Goal: Information Seeking & Learning: Find specific fact

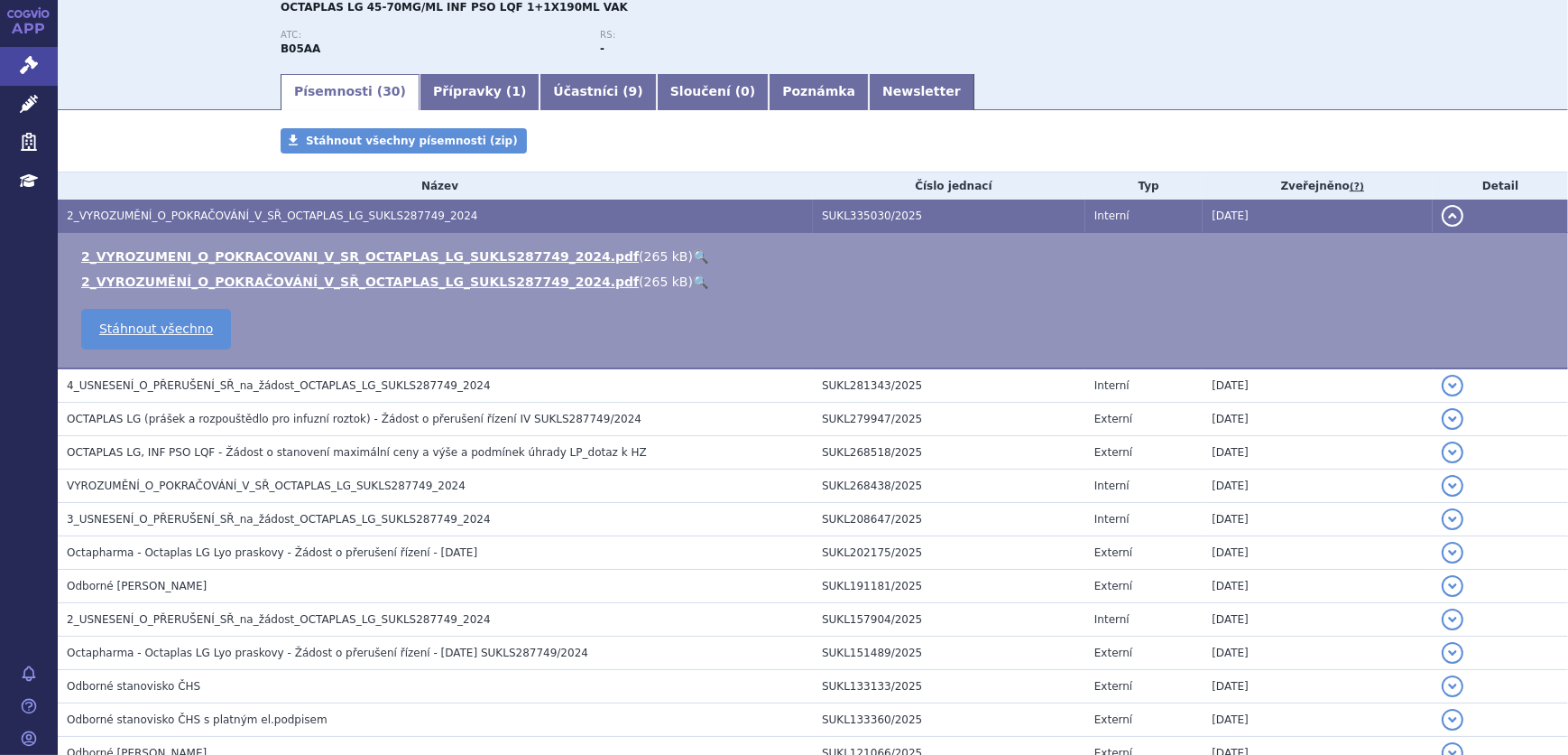
scroll to position [245, 0]
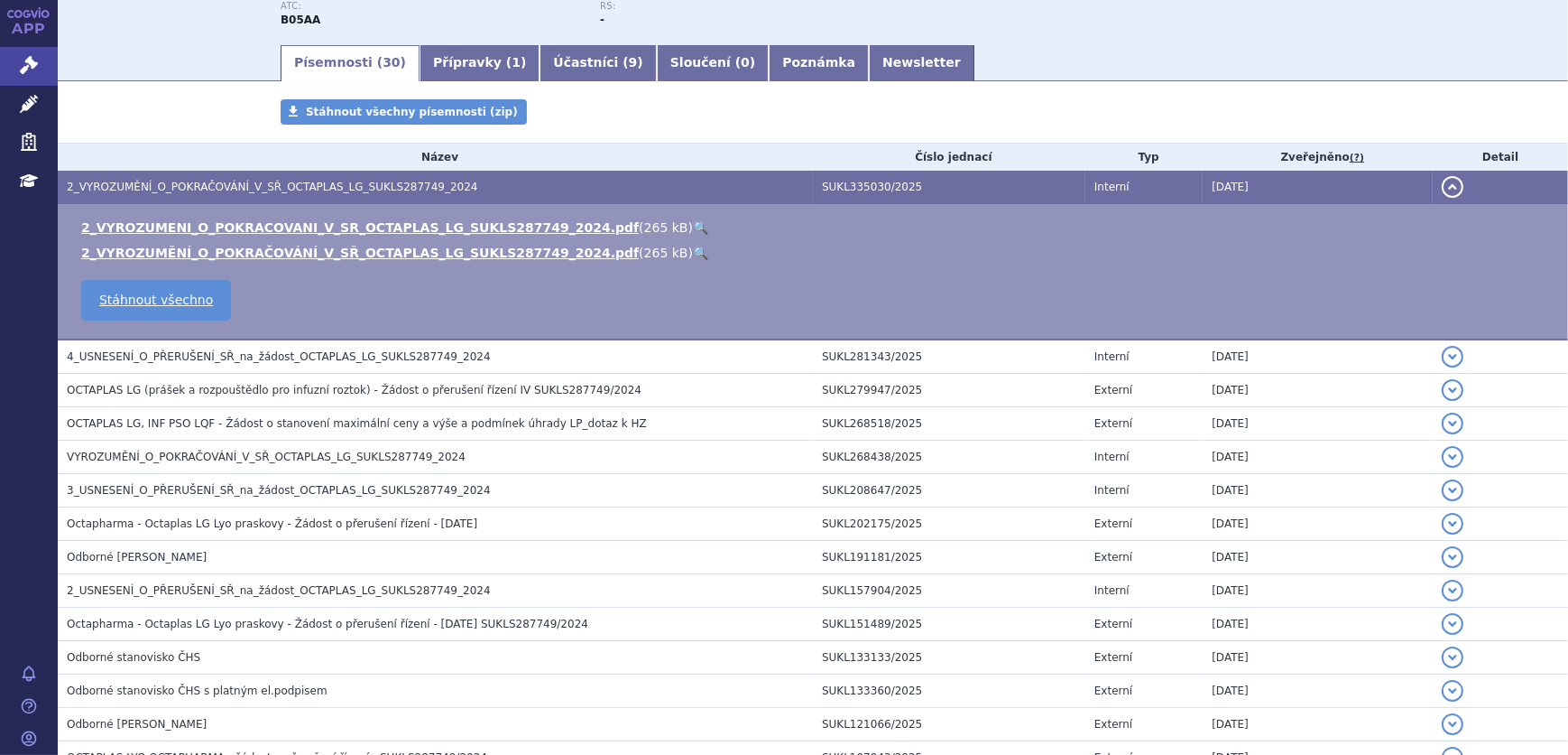
click at [693, 226] on link "🔍" at bounding box center [701, 227] width 15 height 14
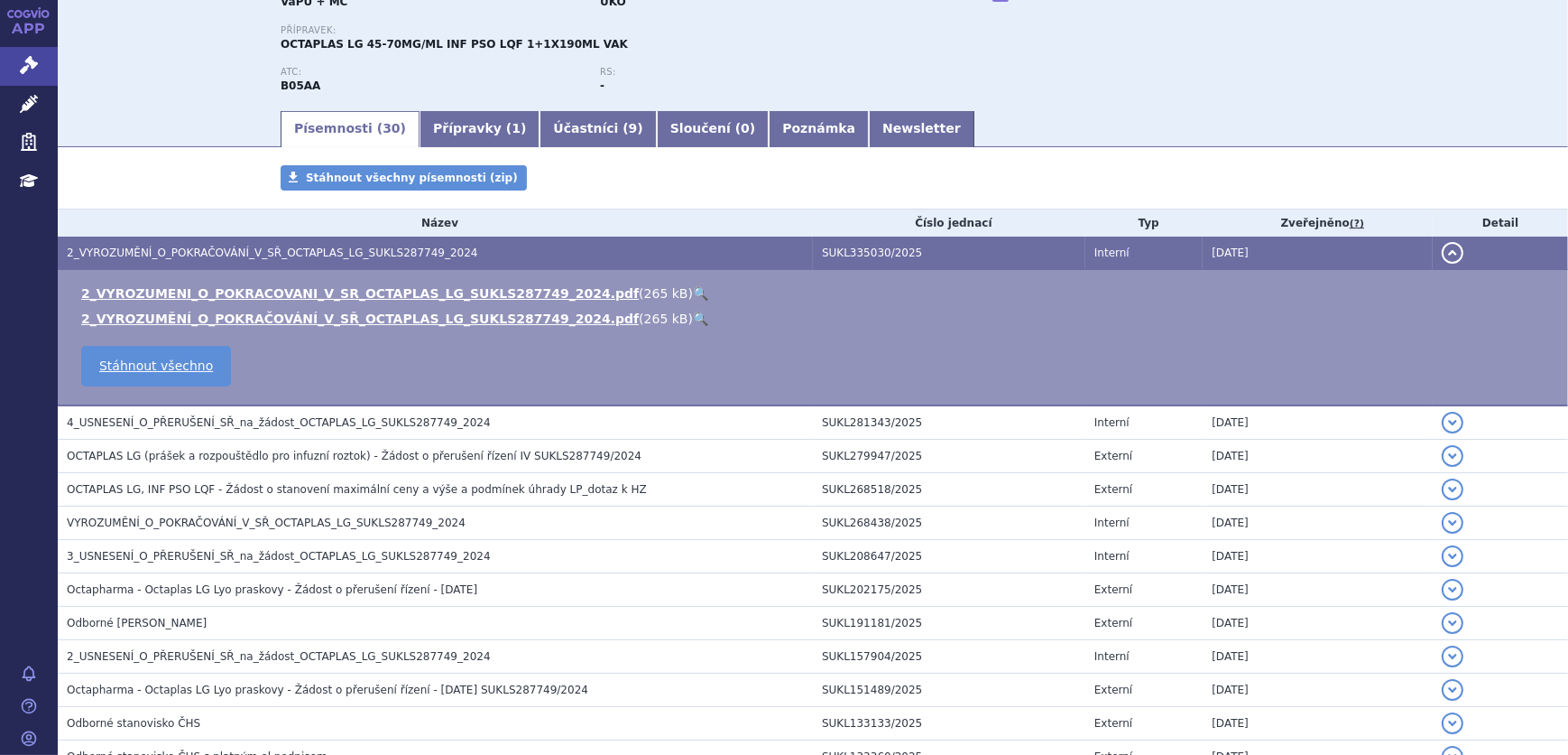
scroll to position [0, 0]
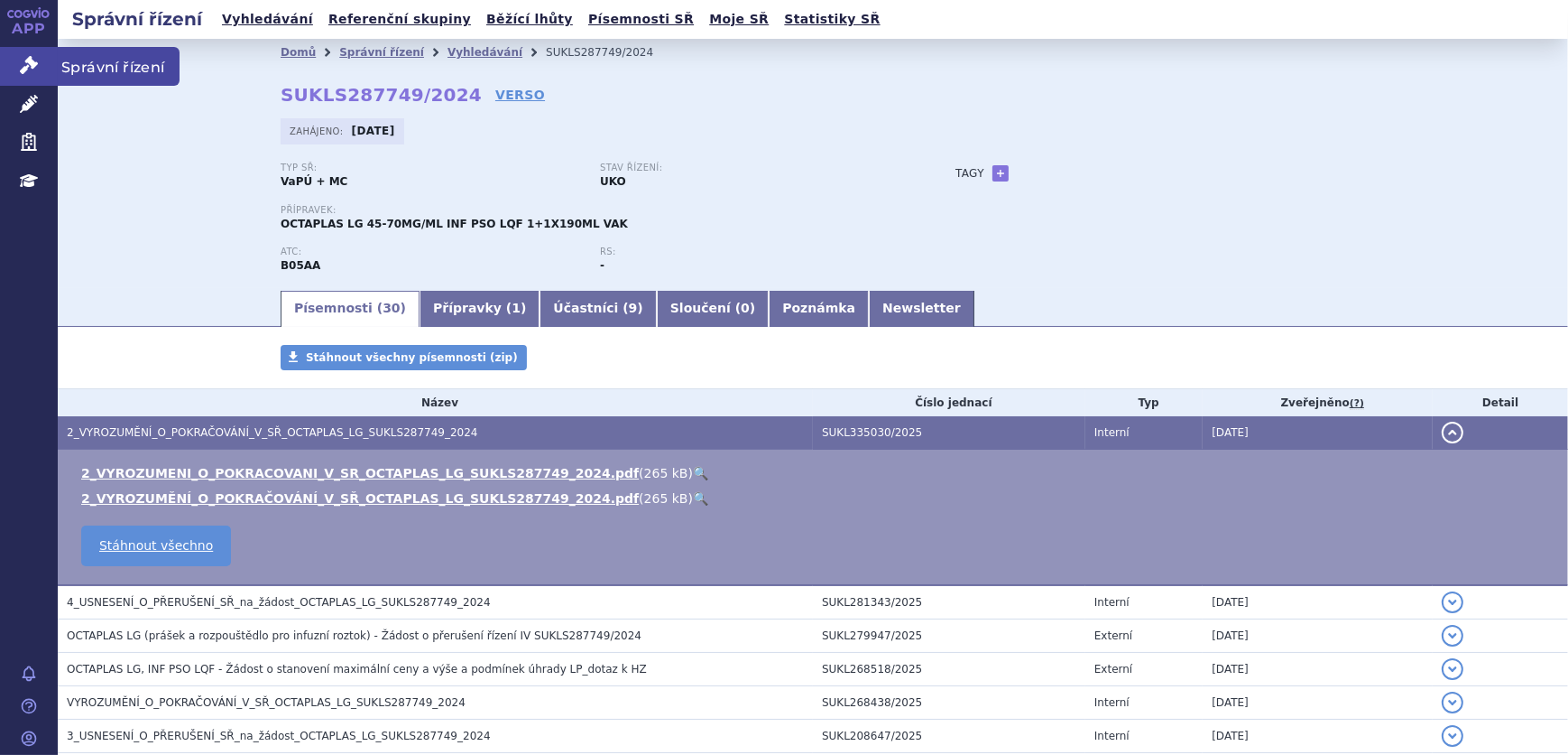
click at [39, 70] on link "Správní řízení" at bounding box center [29, 65] width 58 height 38
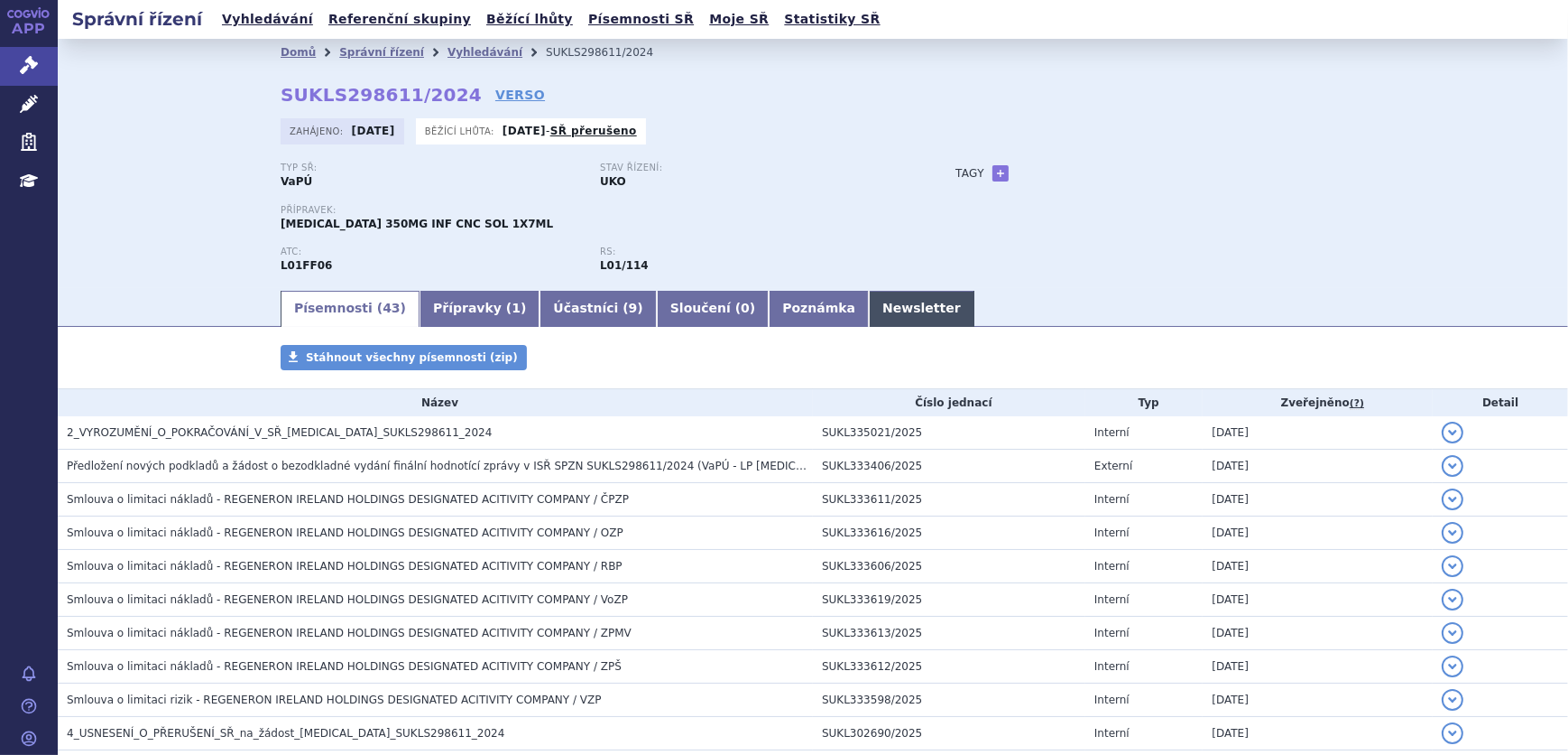
click at [869, 301] on link "Newsletter" at bounding box center [922, 309] width 106 height 37
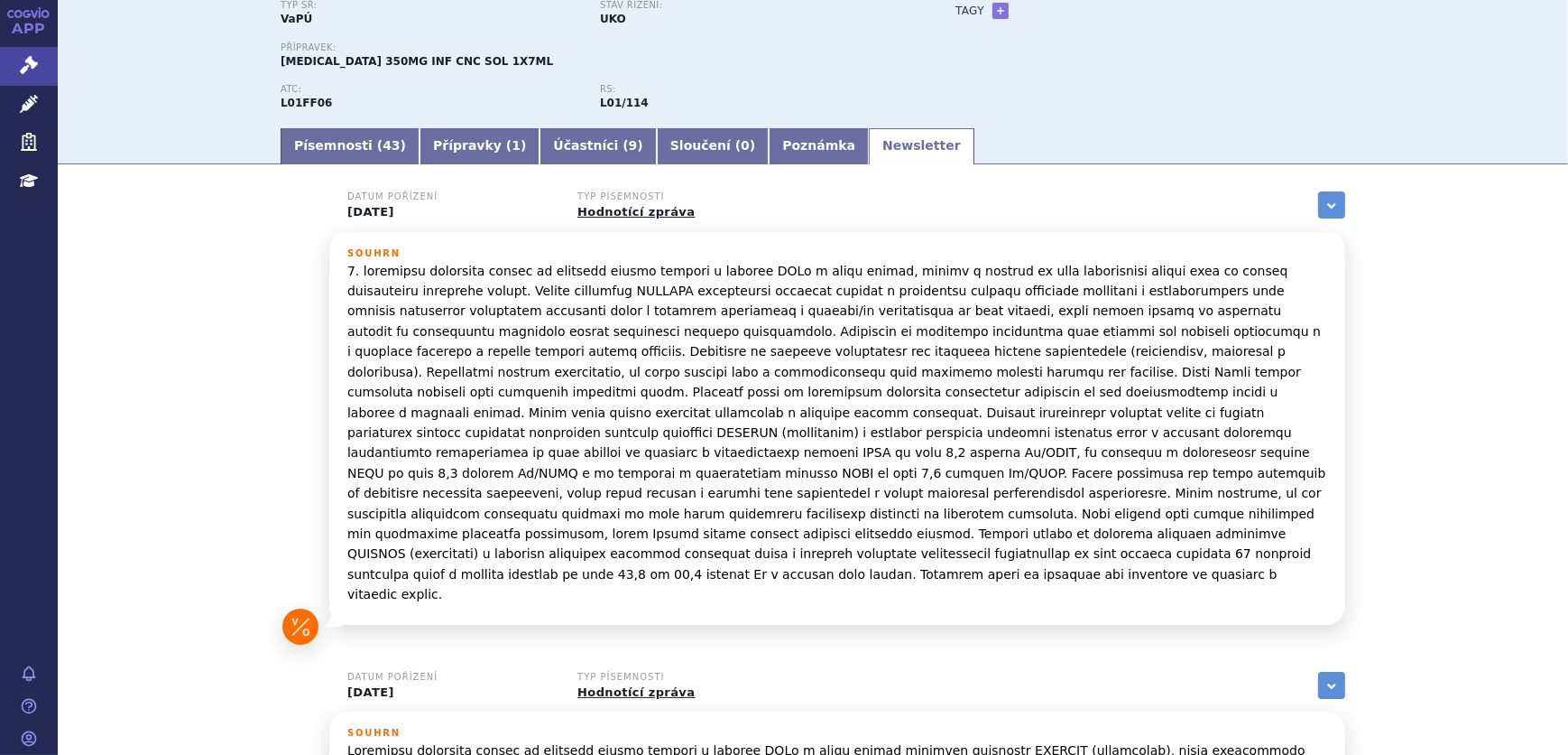
scroll to position [164, 0]
click at [330, 150] on link "Písemnosti ( 43 )" at bounding box center [350, 145] width 139 height 37
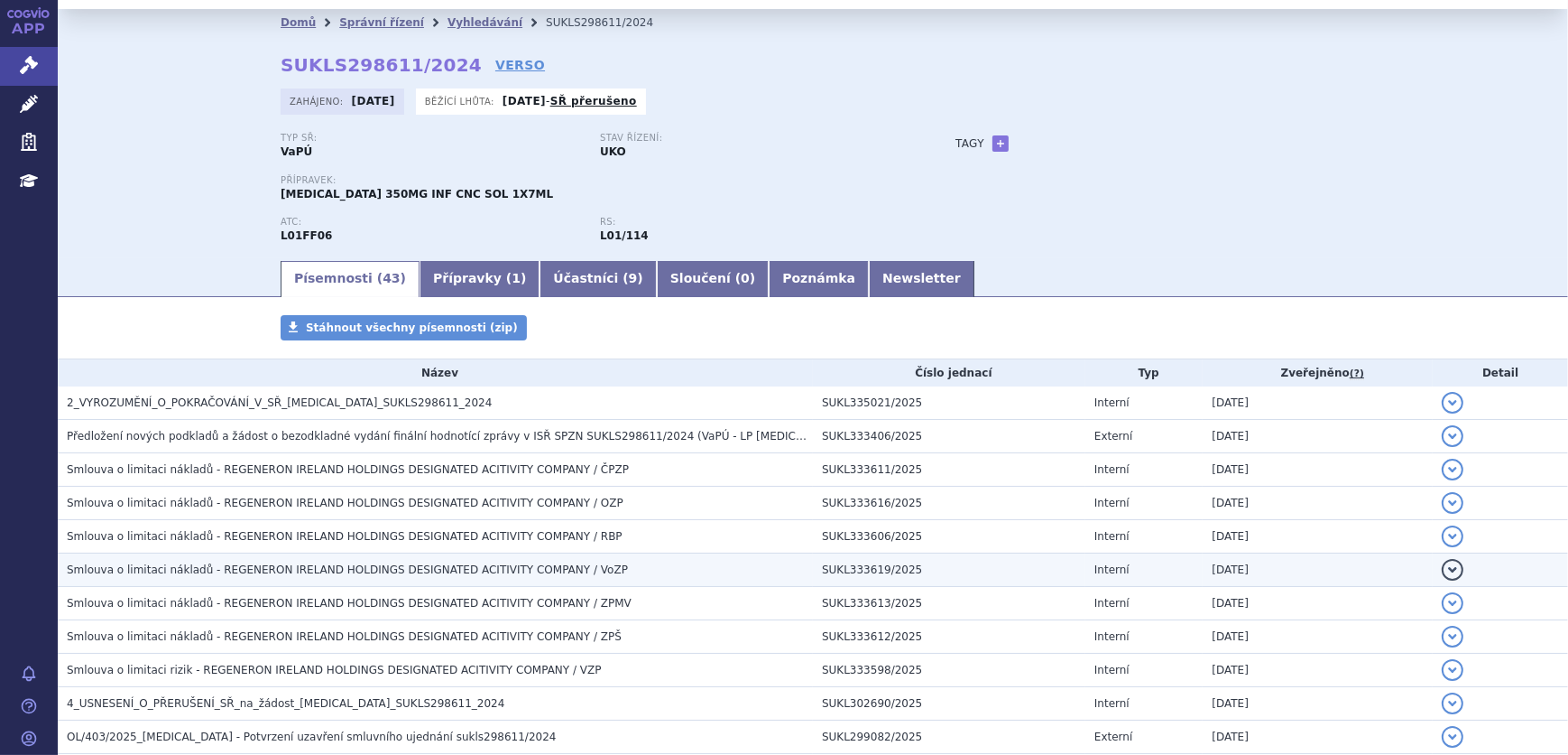
scroll to position [81, 0]
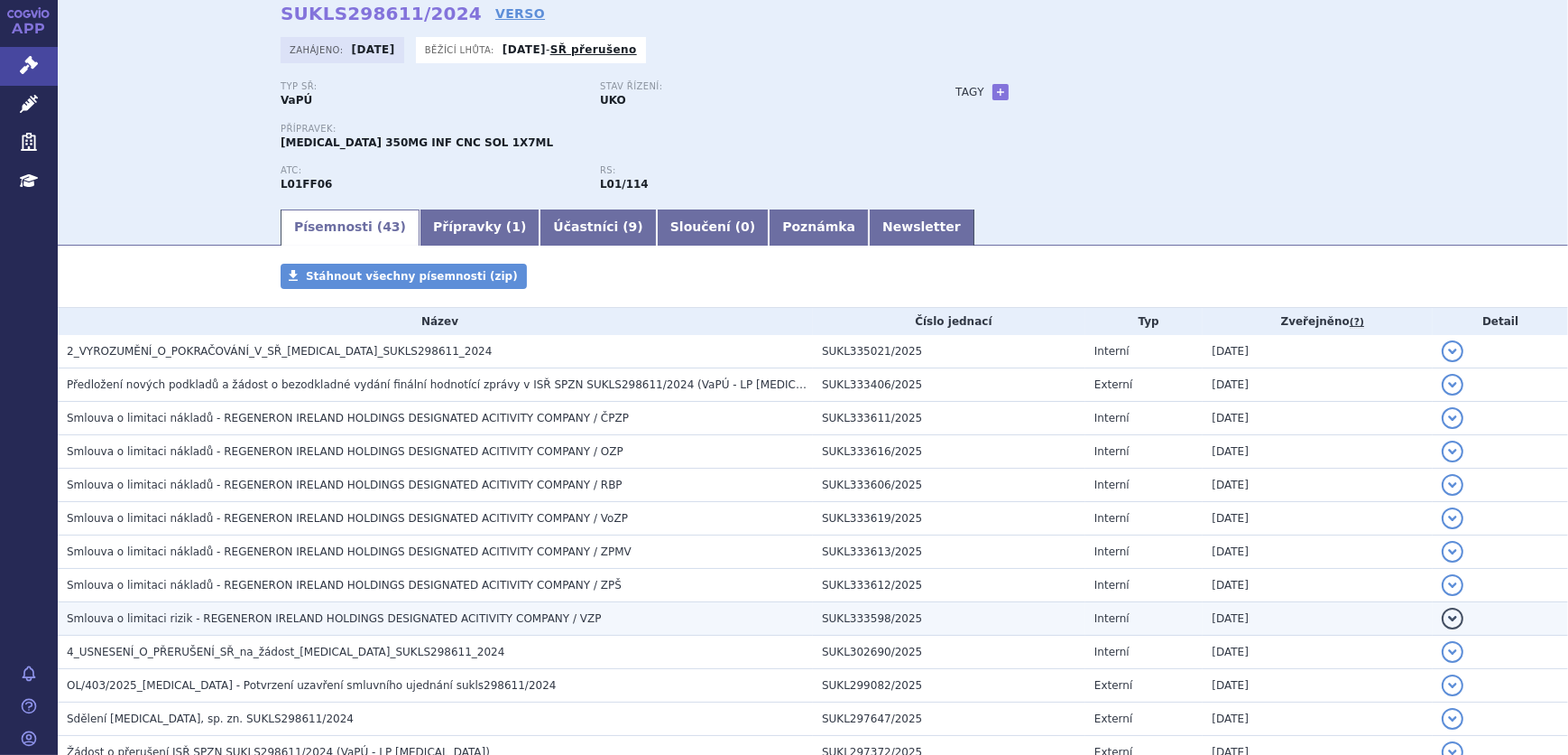
click at [362, 617] on span "Smlouva o limitaci rizik - REGENERON IRELAND HOLDINGS DESIGNATED ACITIVITY COMP…" at bounding box center [334, 617] width 535 height 13
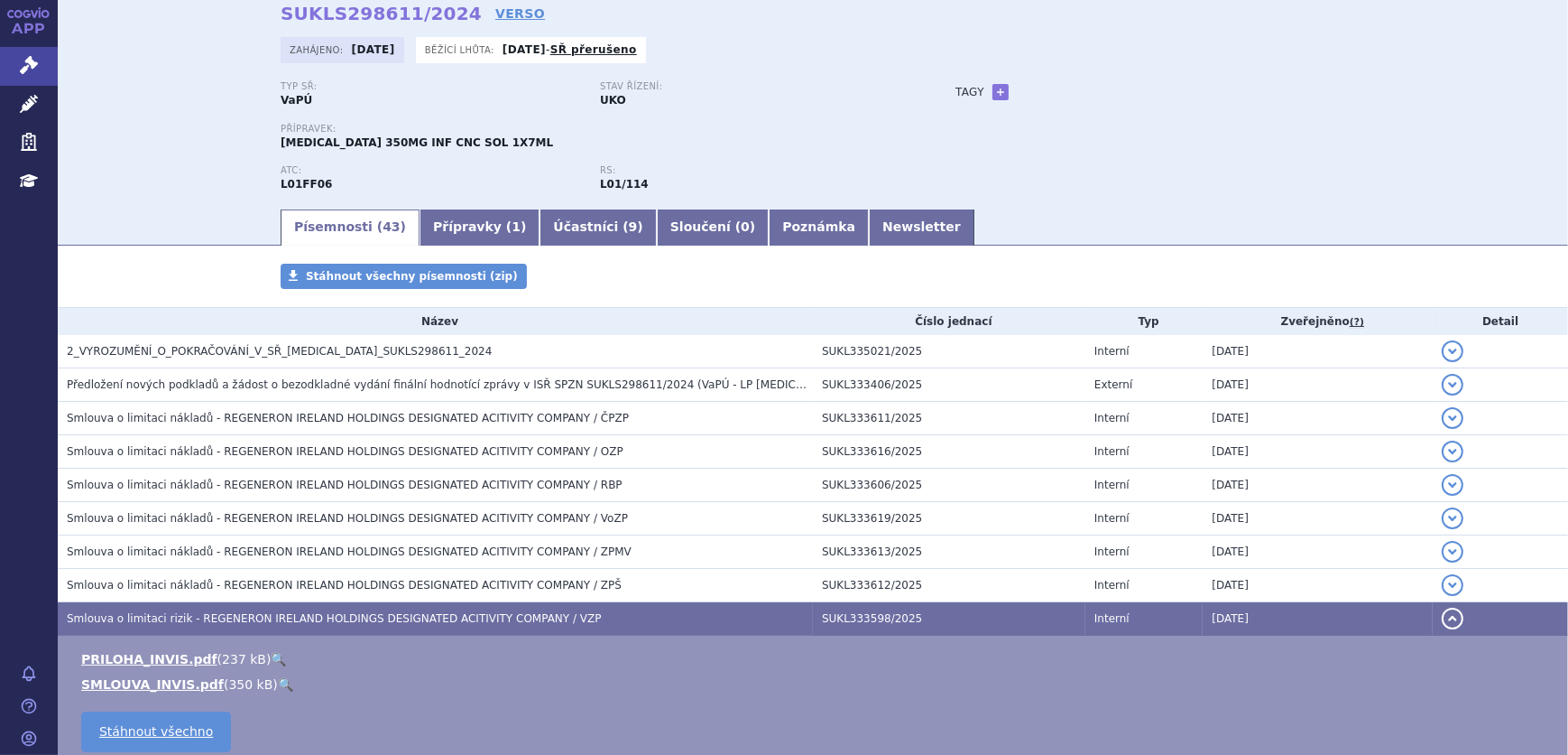
scroll to position [164, 0]
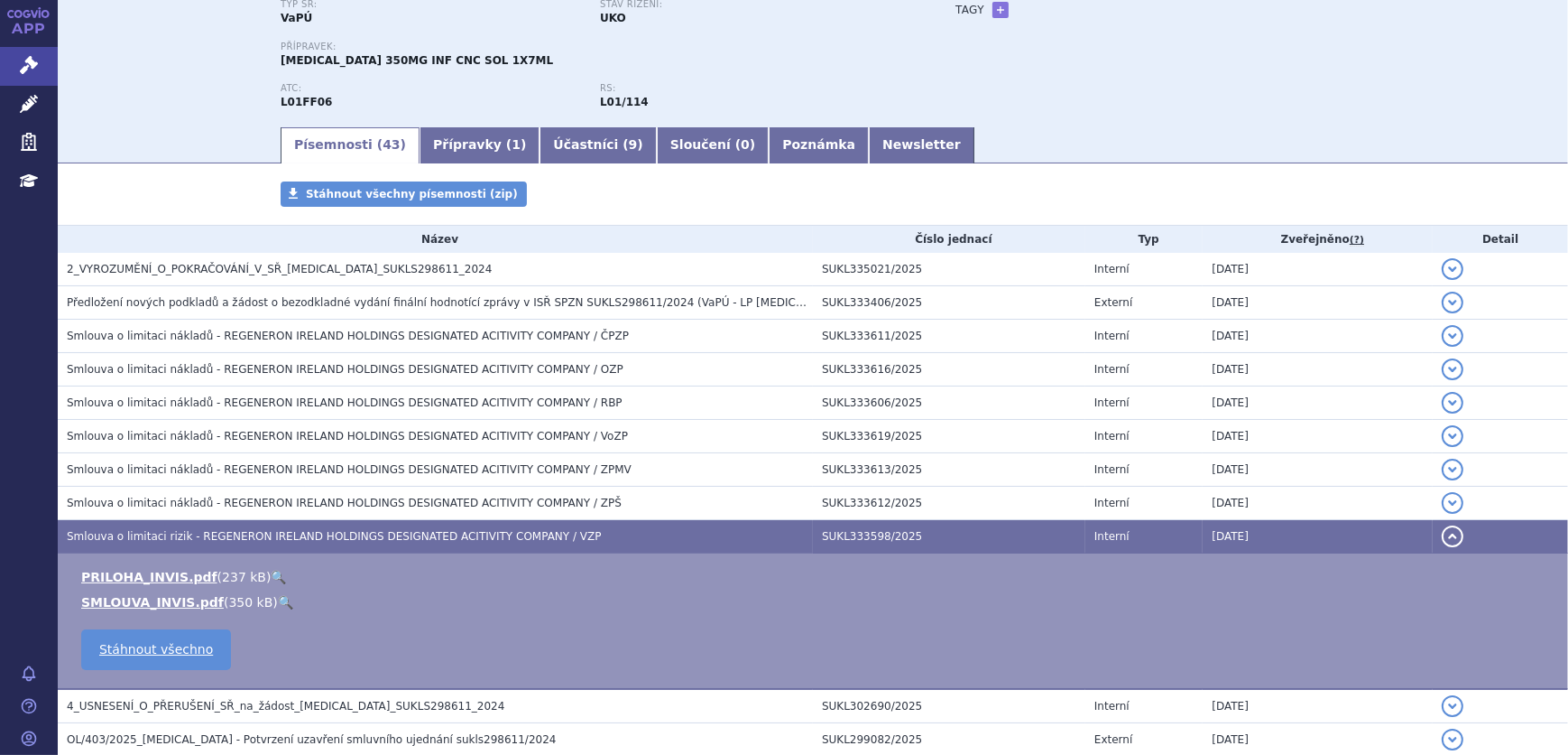
click at [278, 594] on link "🔍" at bounding box center [286, 601] width 15 height 14
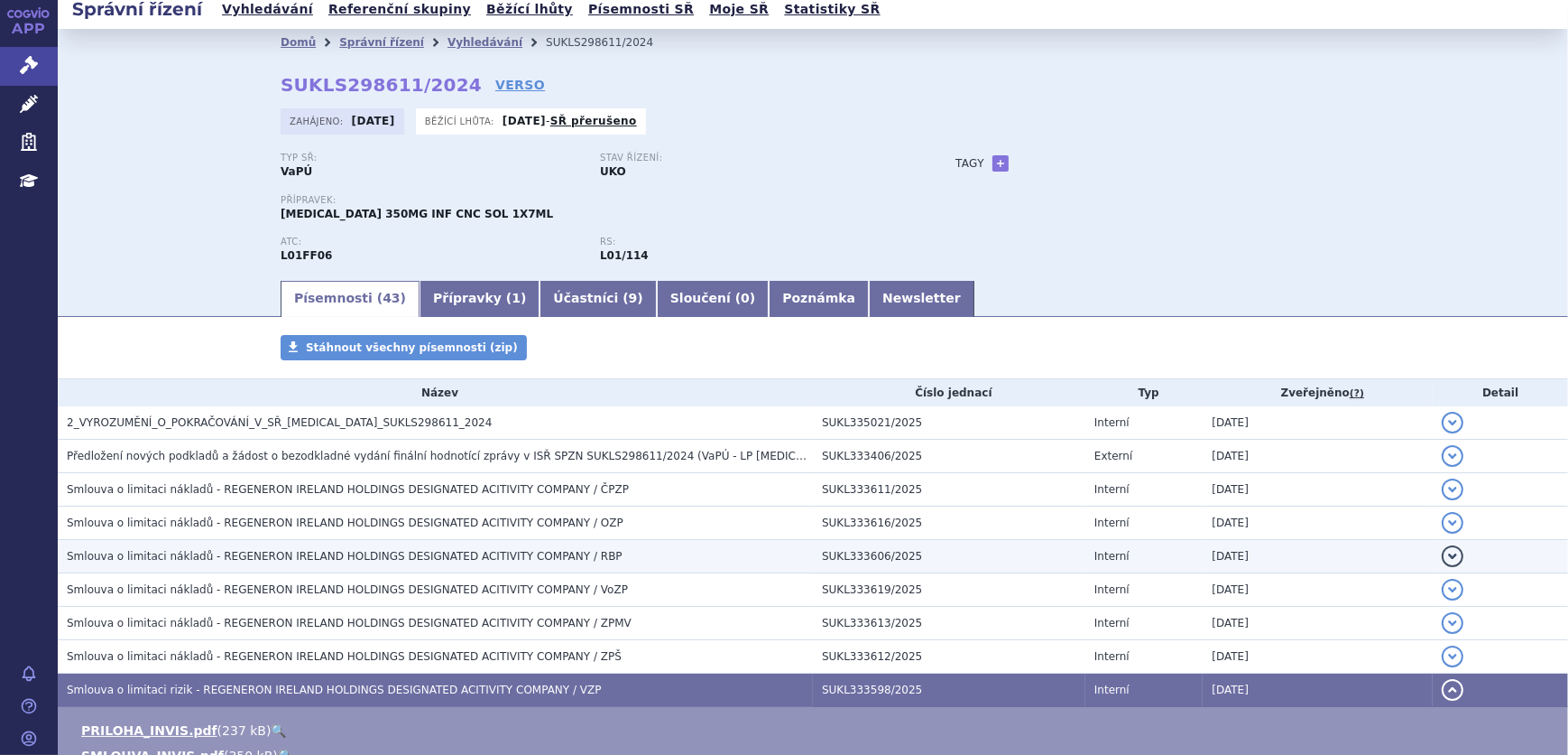
scroll to position [0, 0]
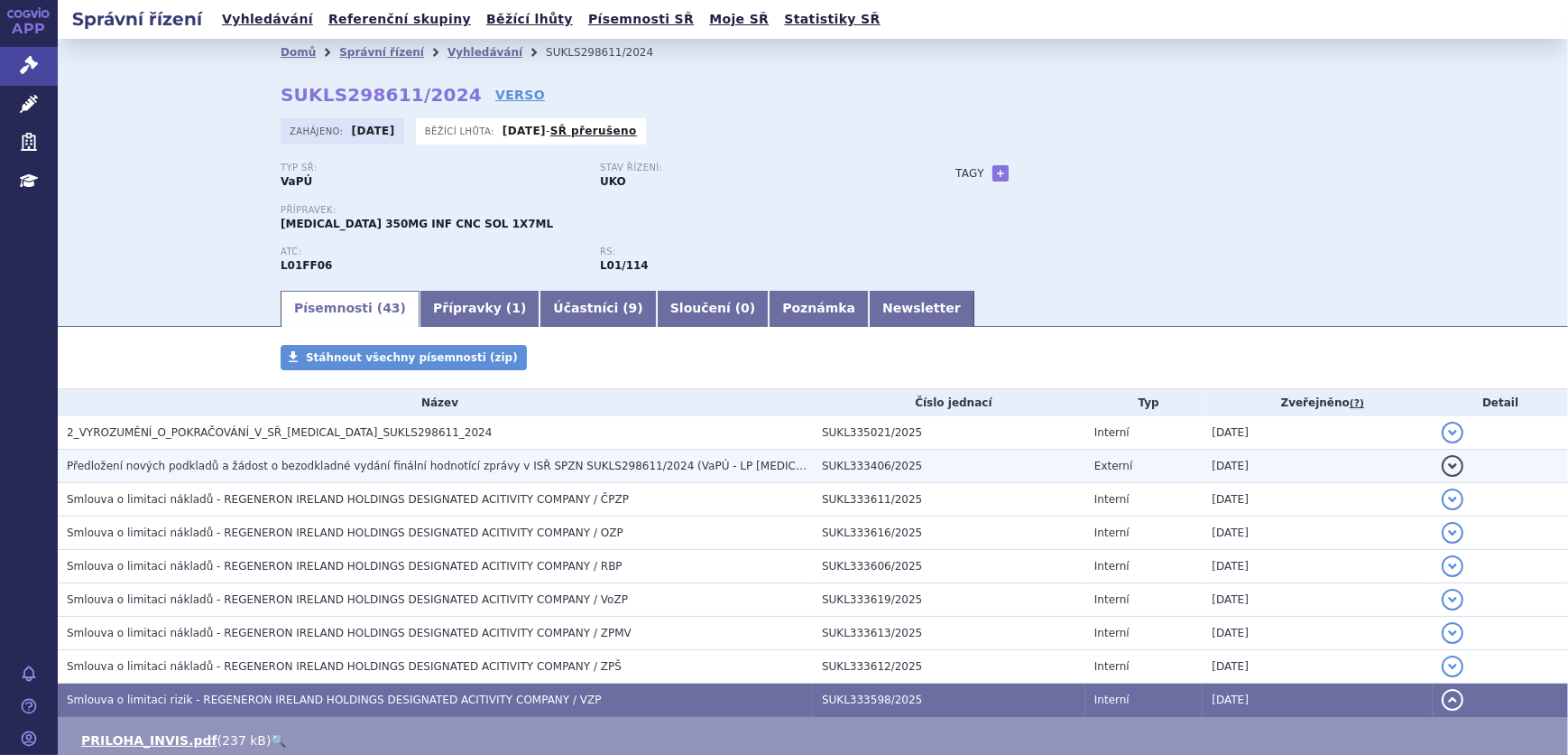
click at [498, 475] on td "Předložení nových podkladů a žádost o bezodkladné vydání finální hodnotící zprá…" at bounding box center [435, 466] width 755 height 34
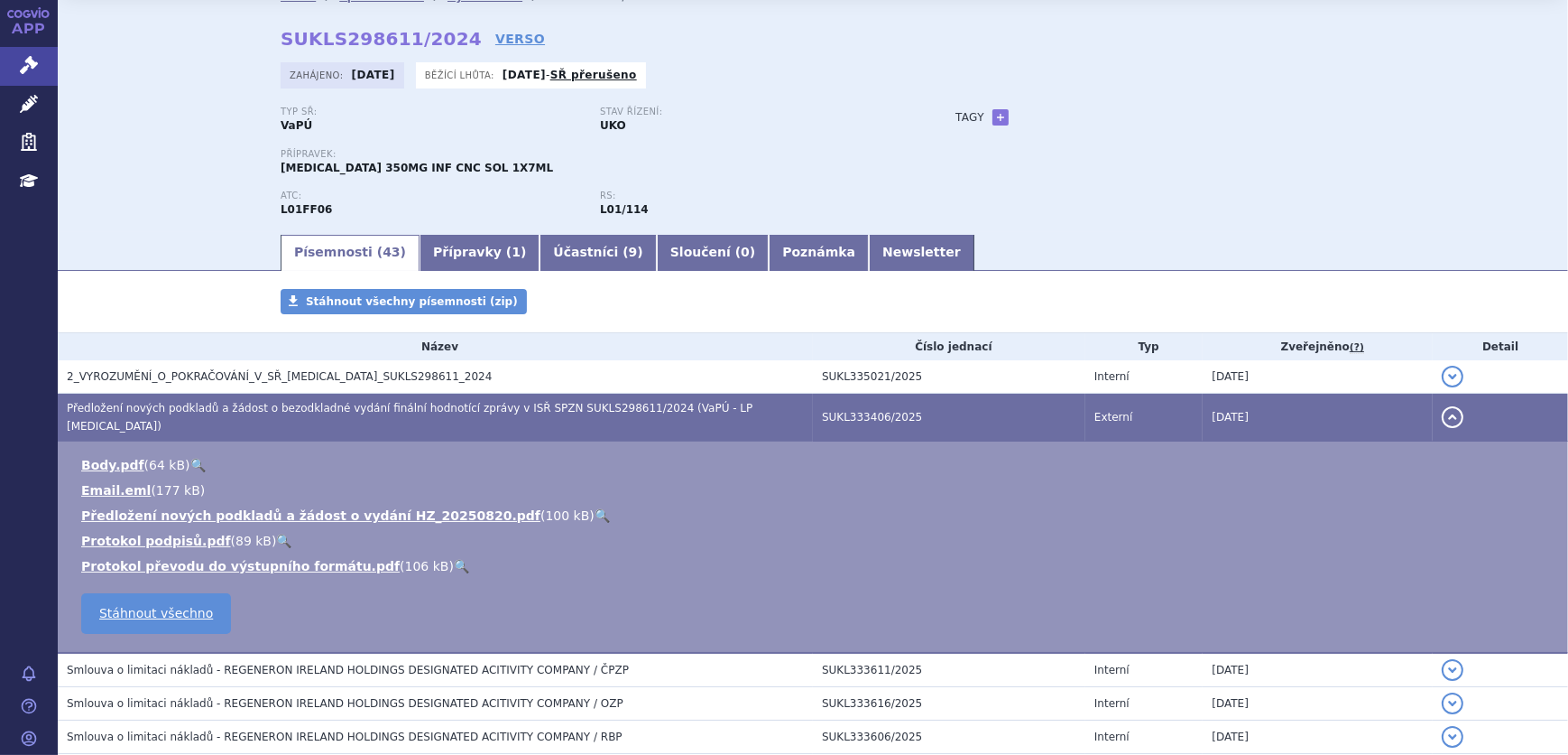
scroll to position [81, 0]
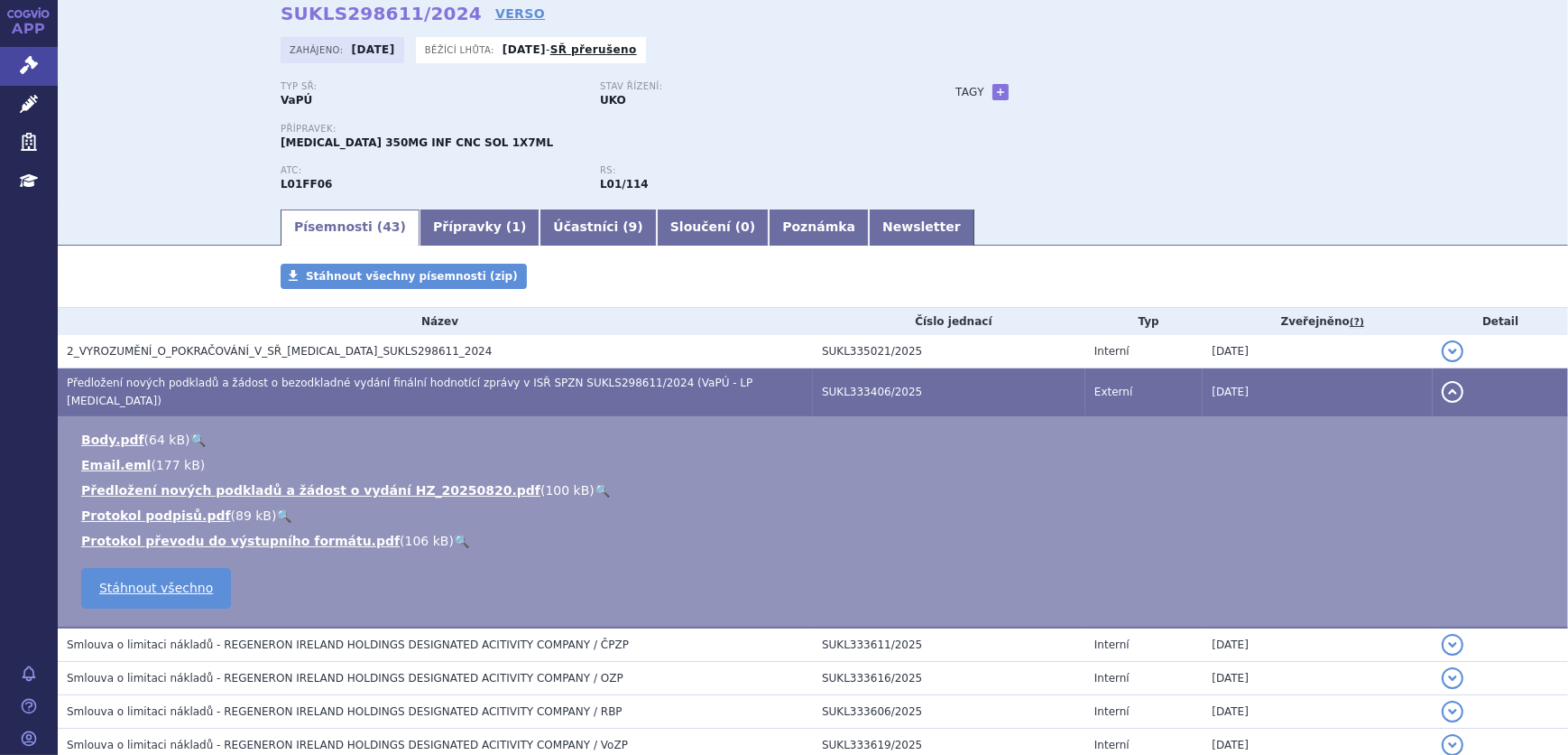
click at [594, 483] on link "🔍" at bounding box center [602, 490] width 15 height 14
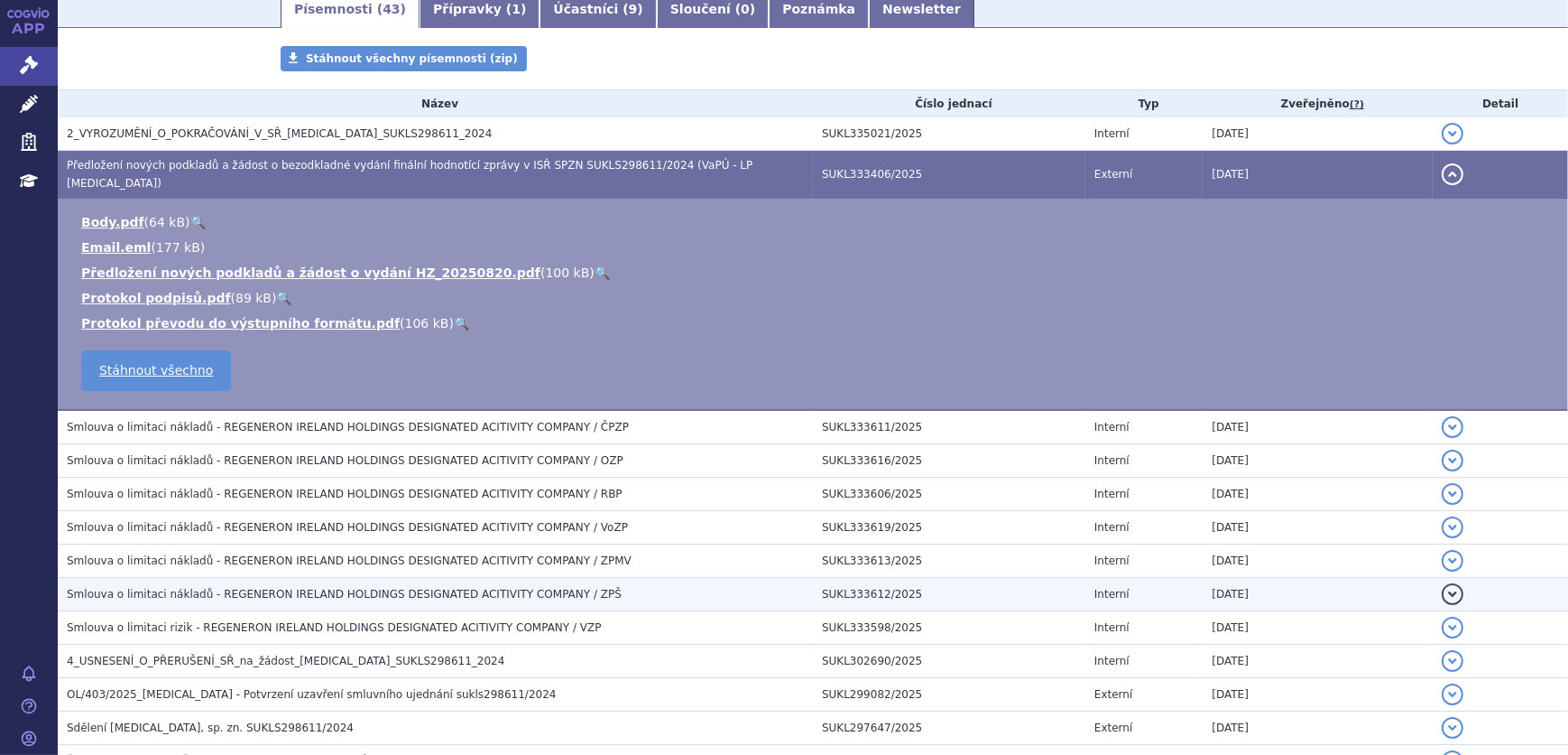
scroll to position [328, 0]
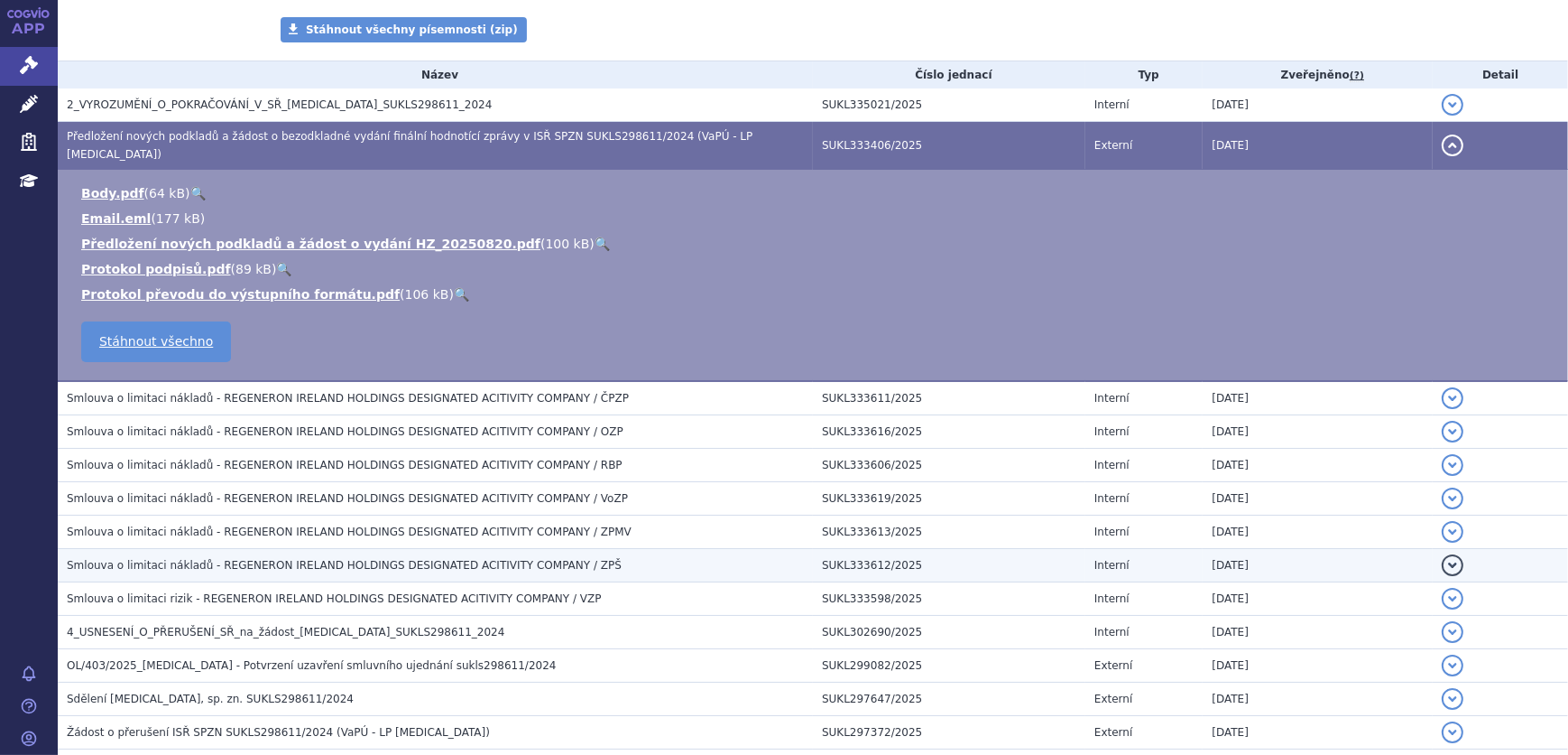
click at [294, 559] on span "Smlouva o limitaci nákladů - REGENERON IRELAND HOLDINGS DESIGNATED ACITIVITY CO…" at bounding box center [343, 565] width 555 height 13
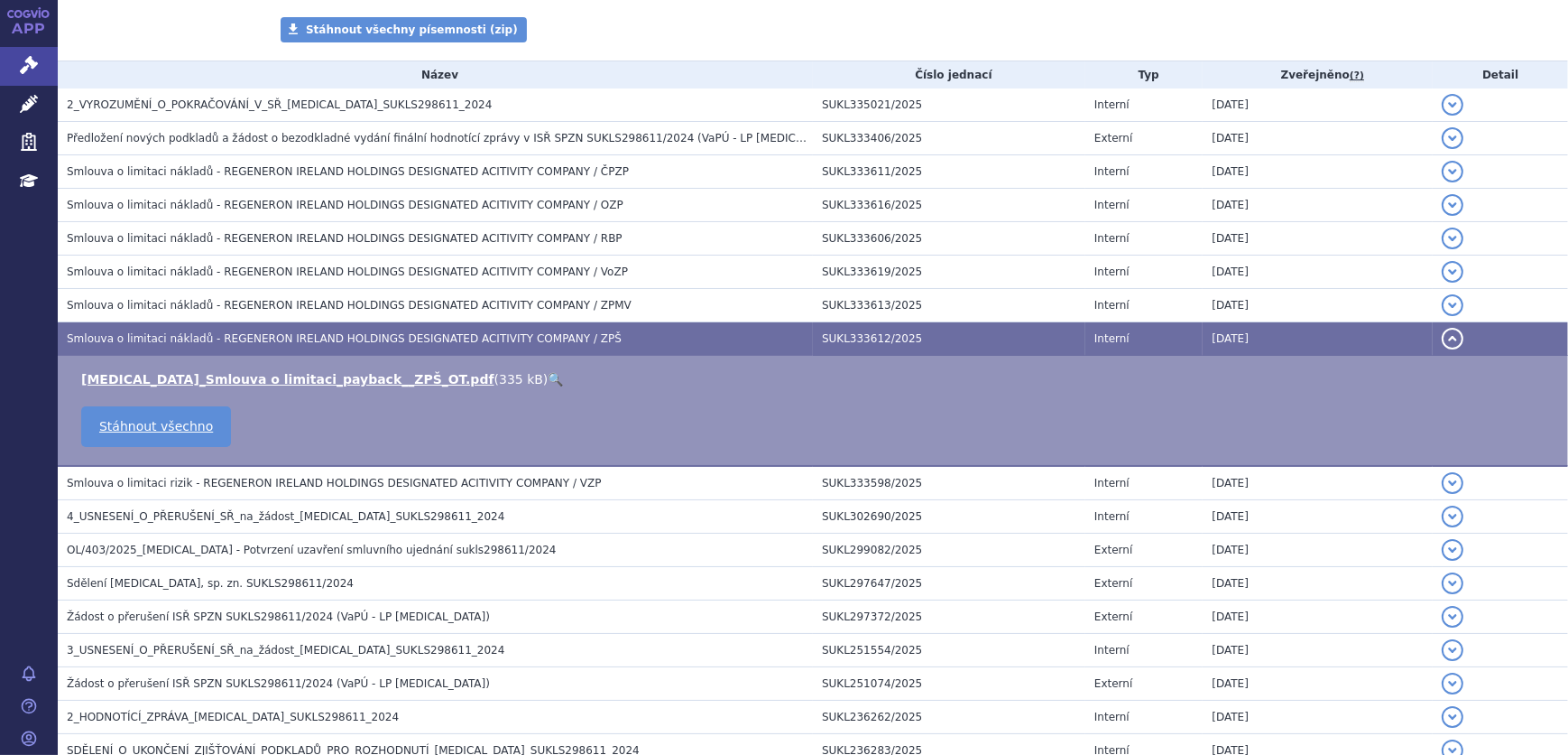
click at [548, 376] on link "🔍" at bounding box center [556, 379] width 15 height 14
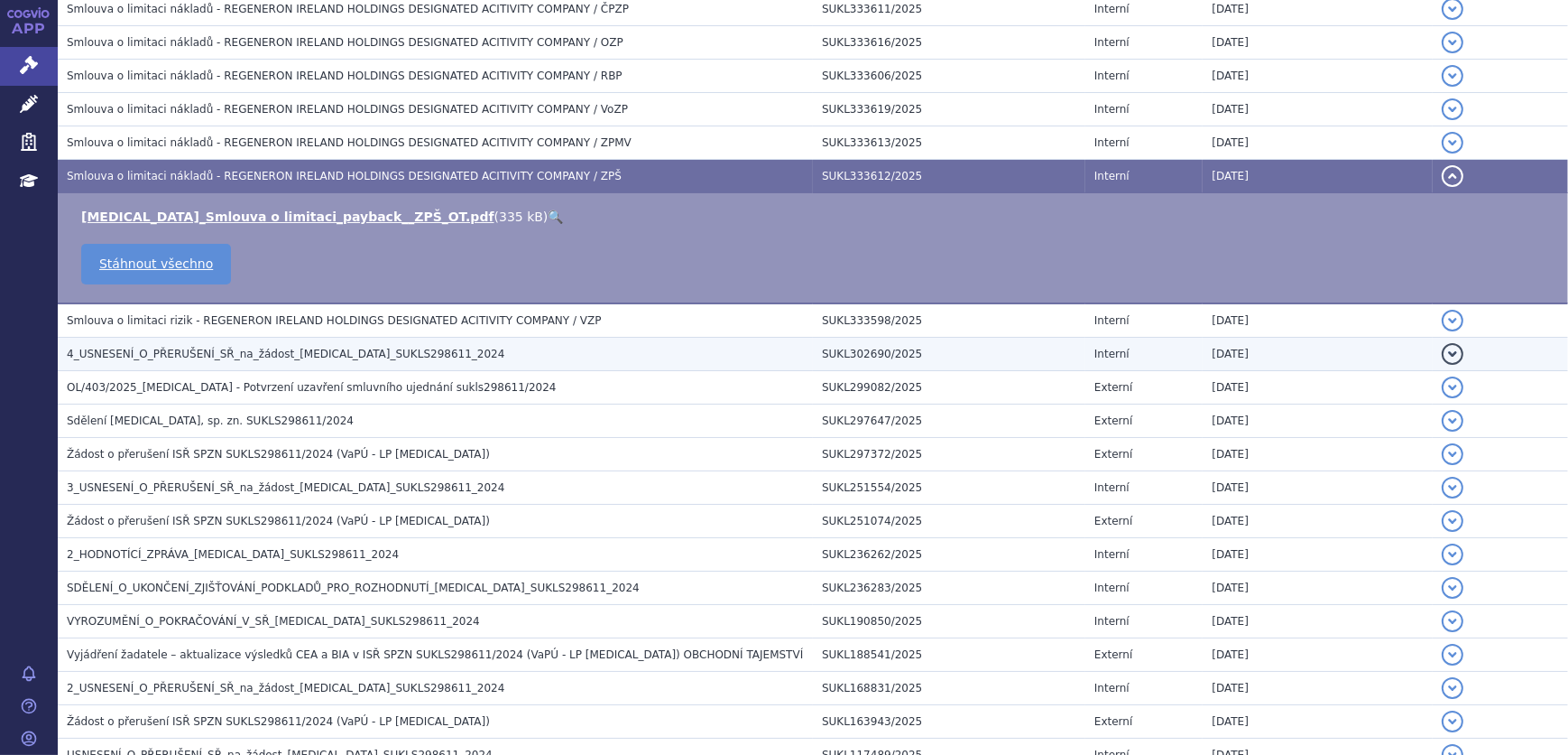
scroll to position [491, 0]
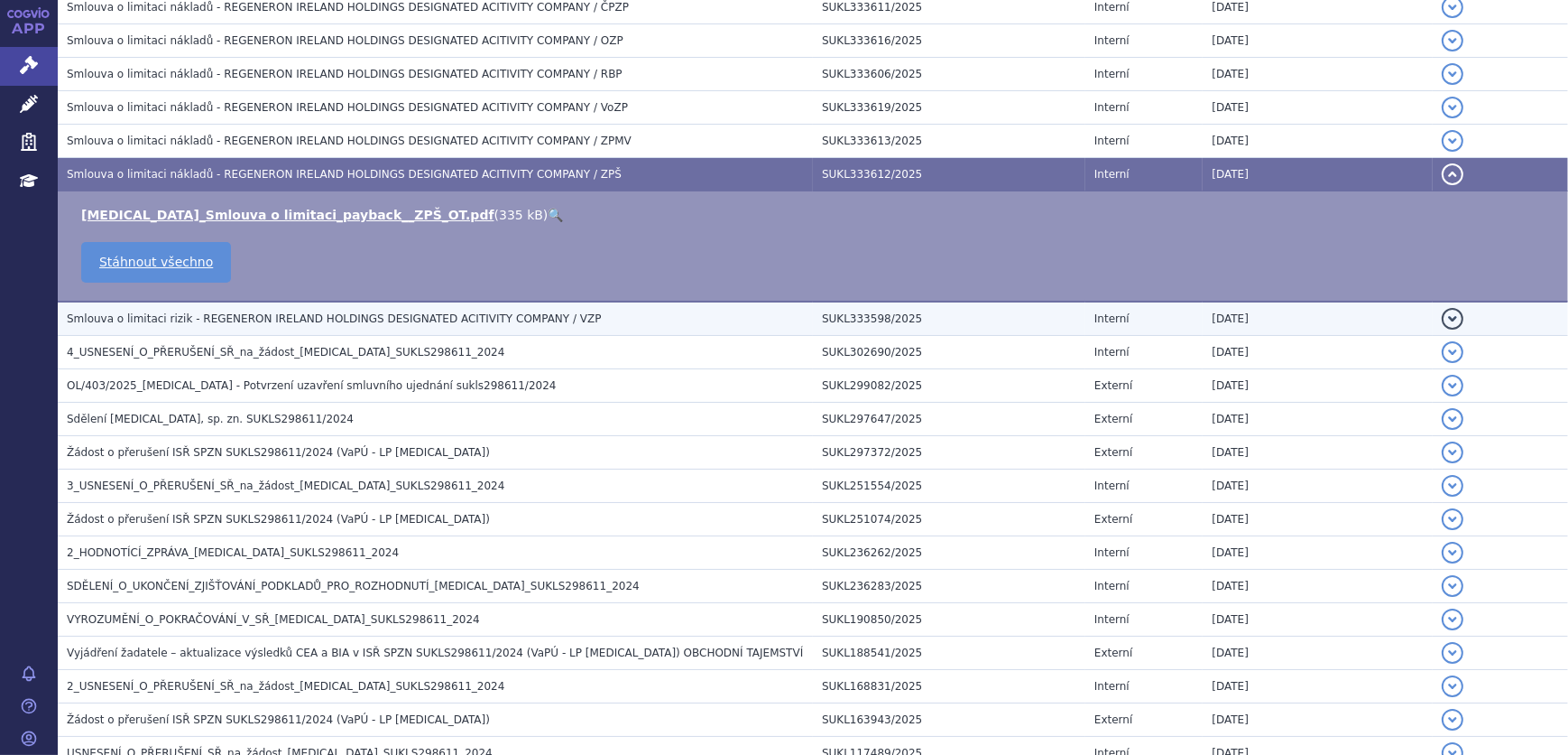
click at [531, 318] on span "Smlouva o limitaci rizik - REGENERON IRELAND HOLDINGS DESIGNATED ACITIVITY COMP…" at bounding box center [334, 318] width 535 height 13
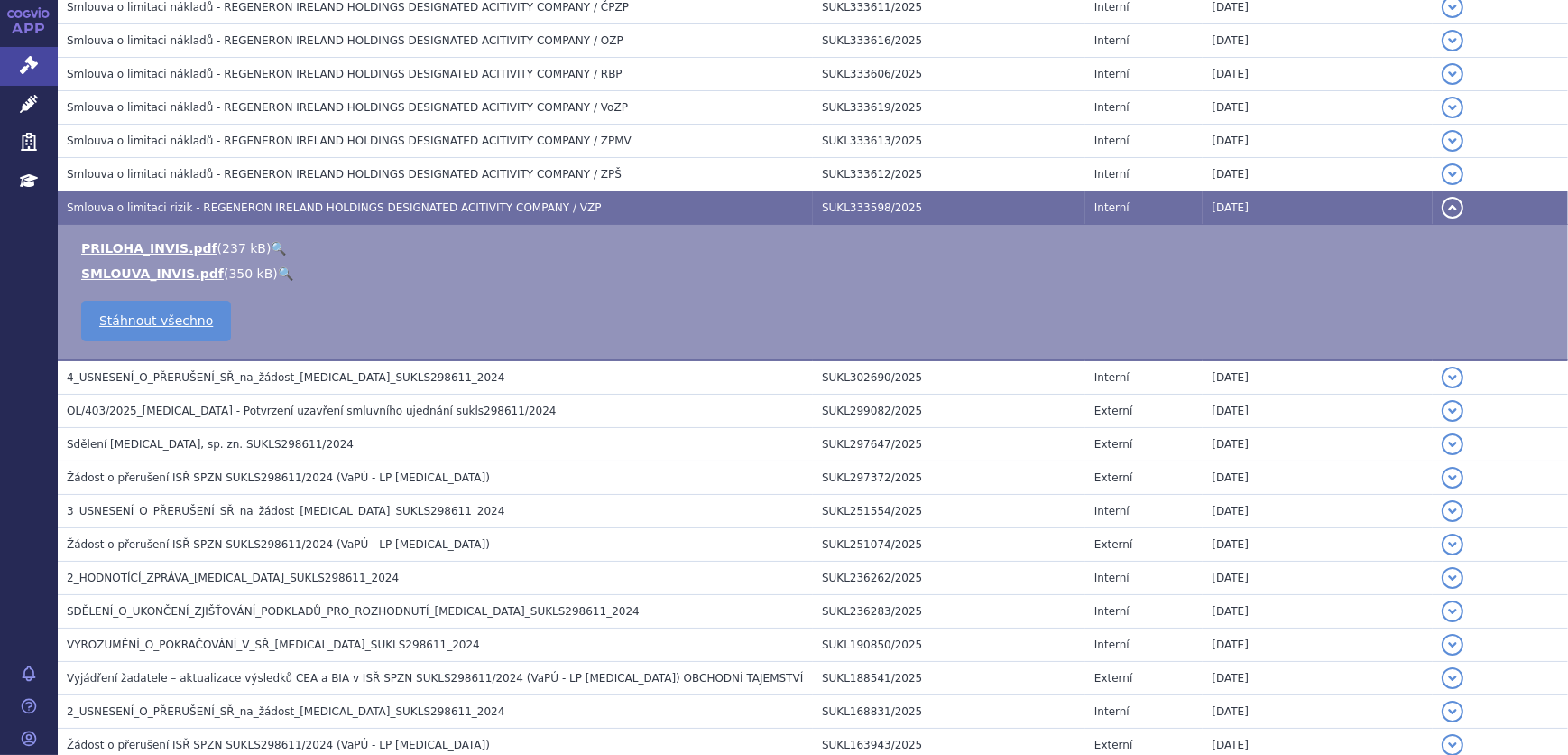
click at [271, 241] on link "🔍" at bounding box center [279, 248] width 15 height 14
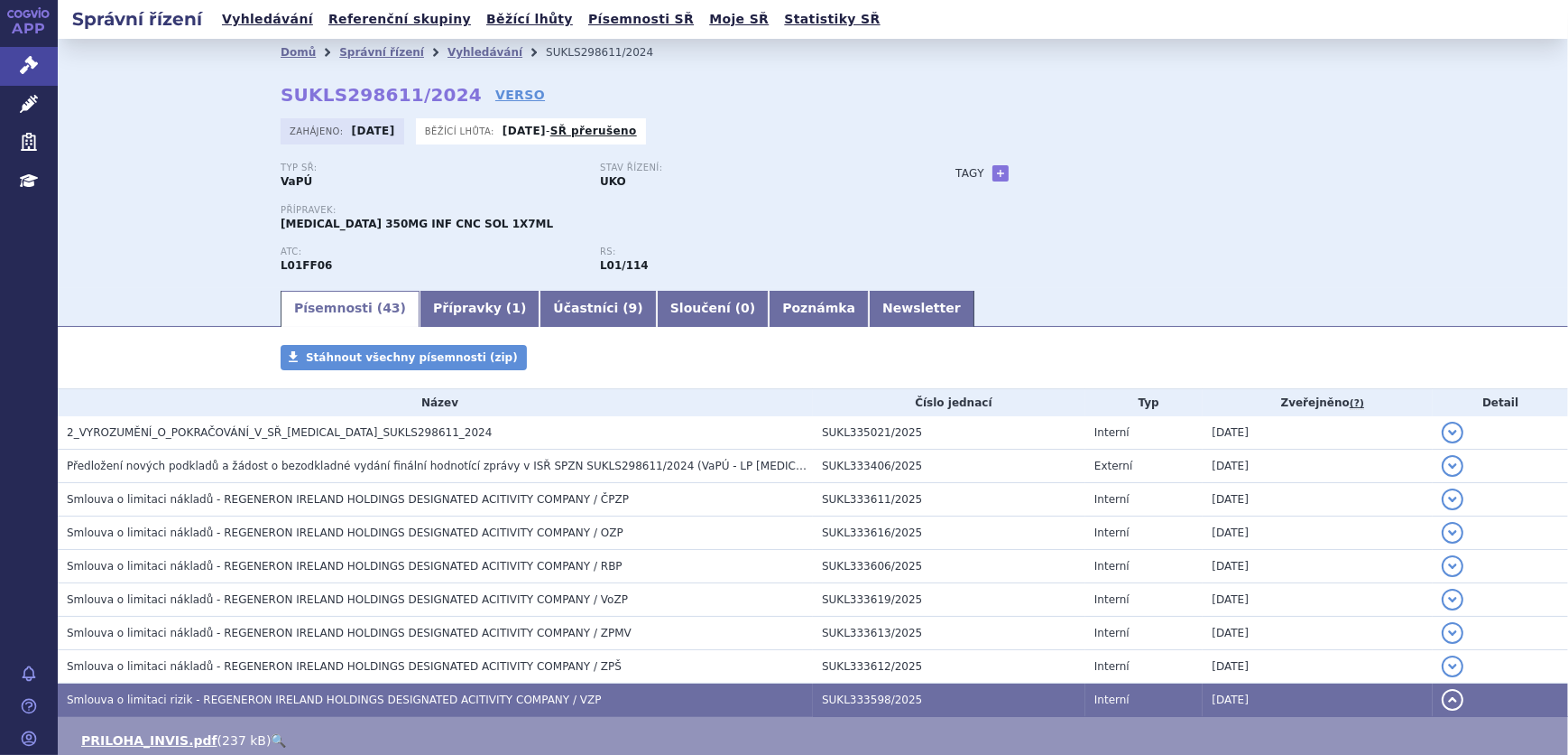
scroll to position [164, 0]
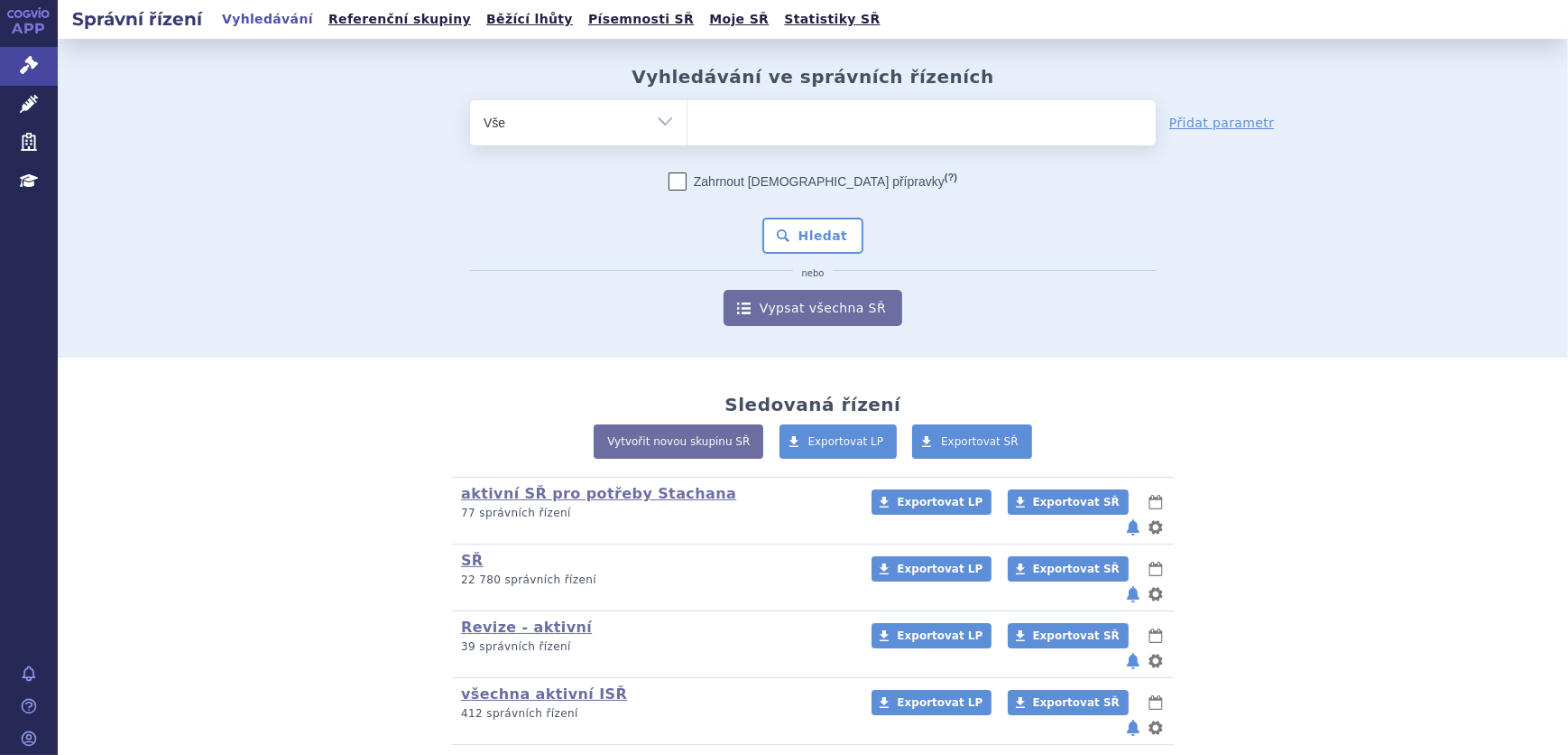
click at [766, 123] on ul at bounding box center [921, 118] width 468 height 38
click at [687, 123] on select at bounding box center [686, 121] width 1 height 45
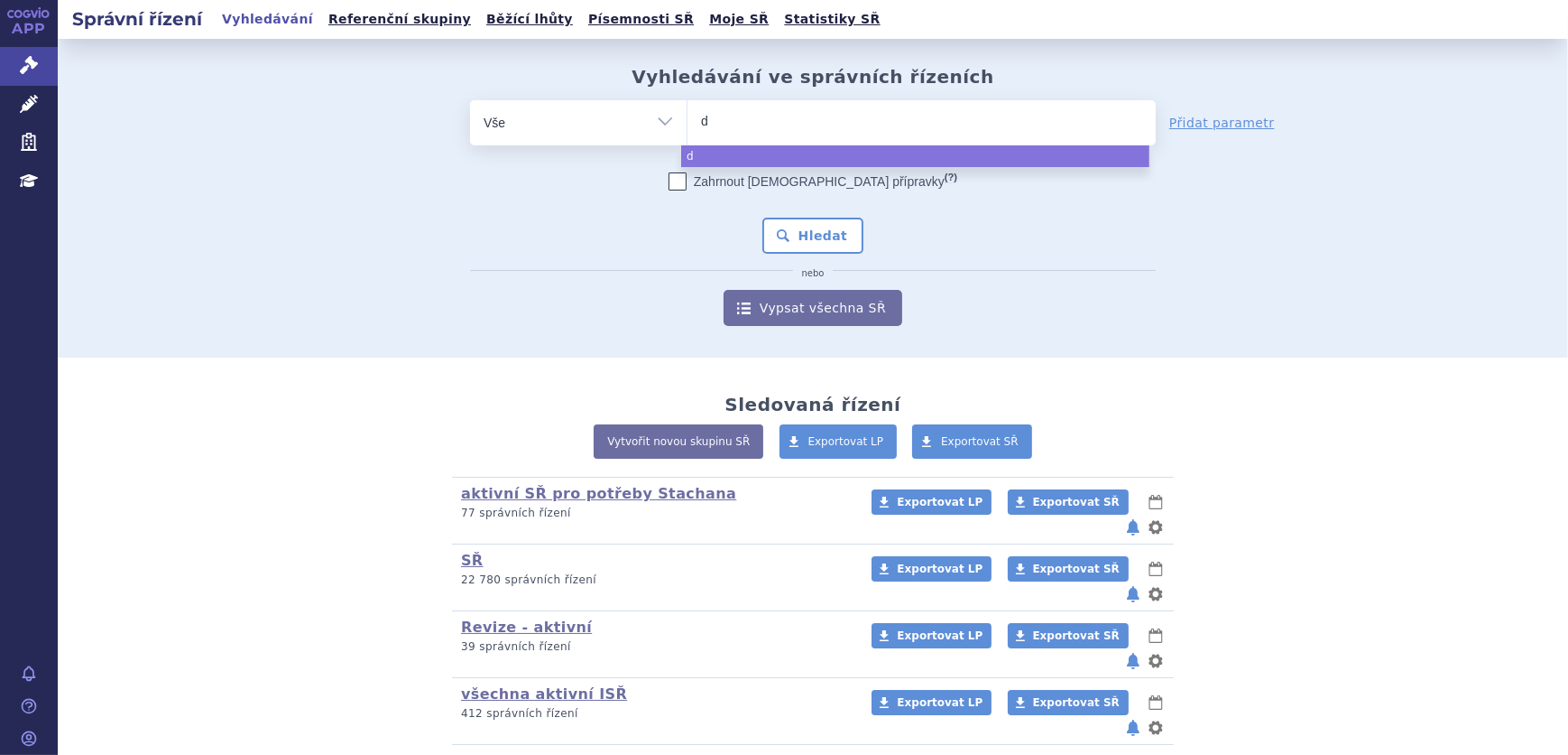
type input "dy"
type input "dys"
type input "dysp"
type input "dyspo"
type input "dyspor"
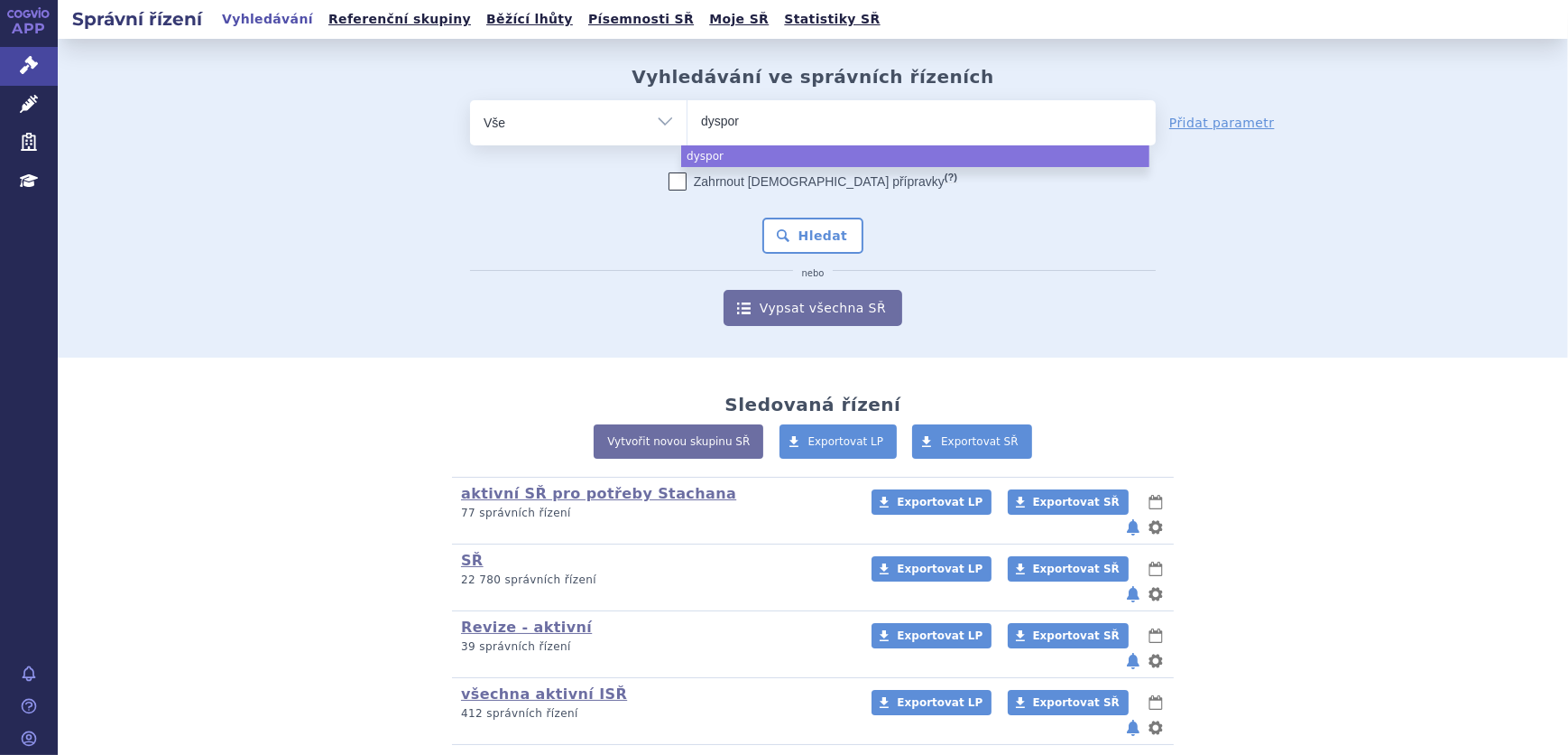
type input "[MEDICAL_DATA]"
select select "[MEDICAL_DATA]"
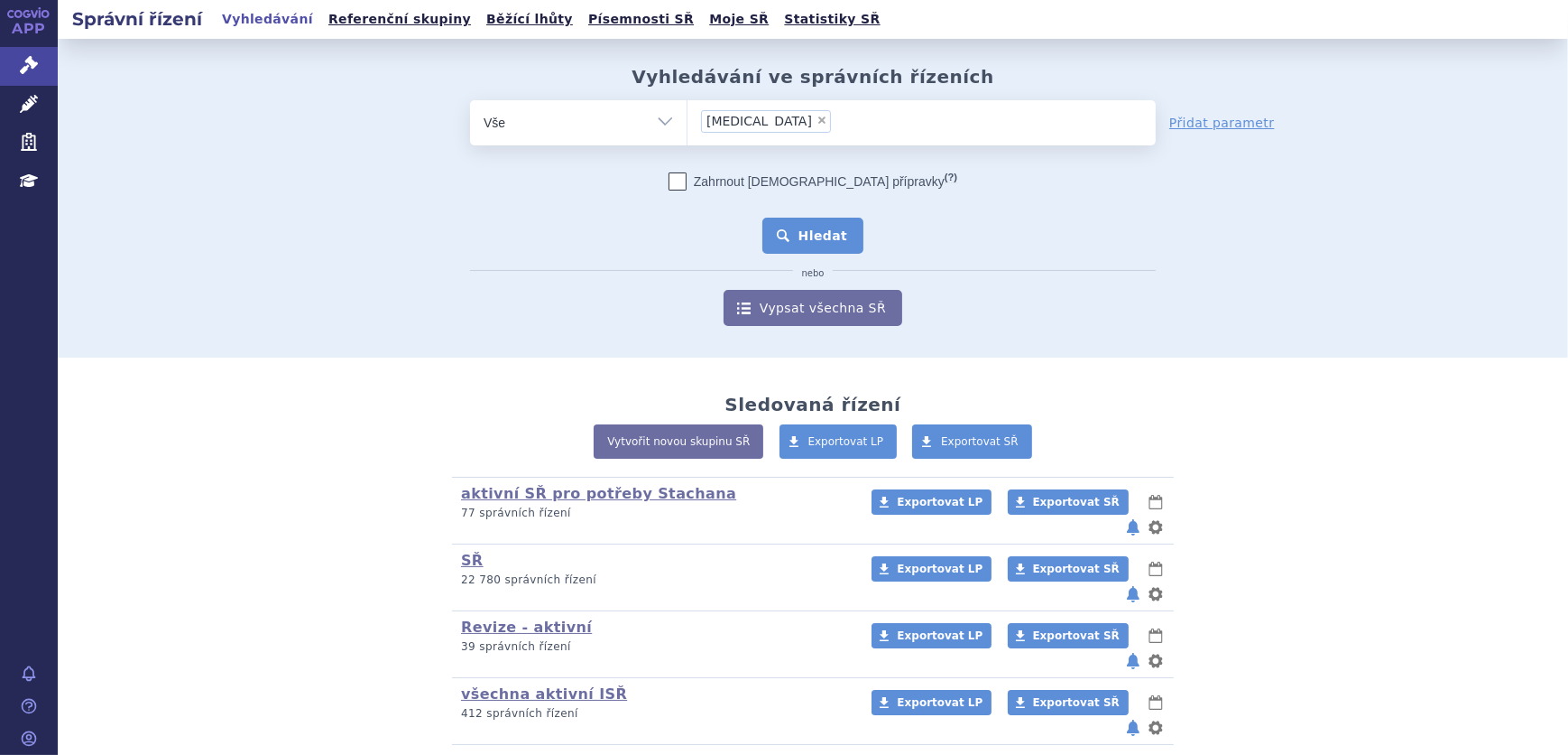
click at [829, 244] on button "Hledat" at bounding box center [813, 236] width 102 height 37
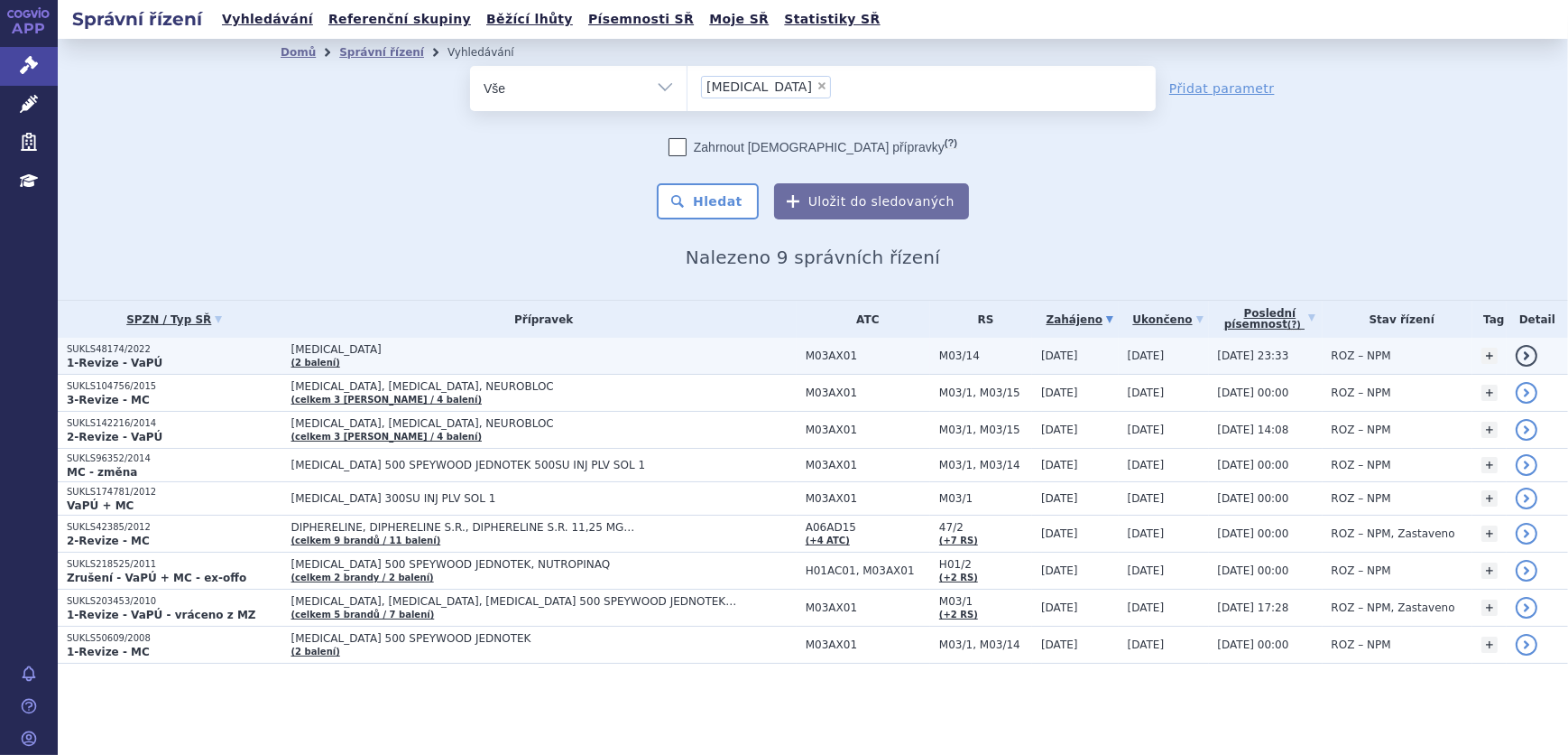
click at [387, 363] on td "DYSPORT (2 balení)" at bounding box center [539, 356] width 514 height 37
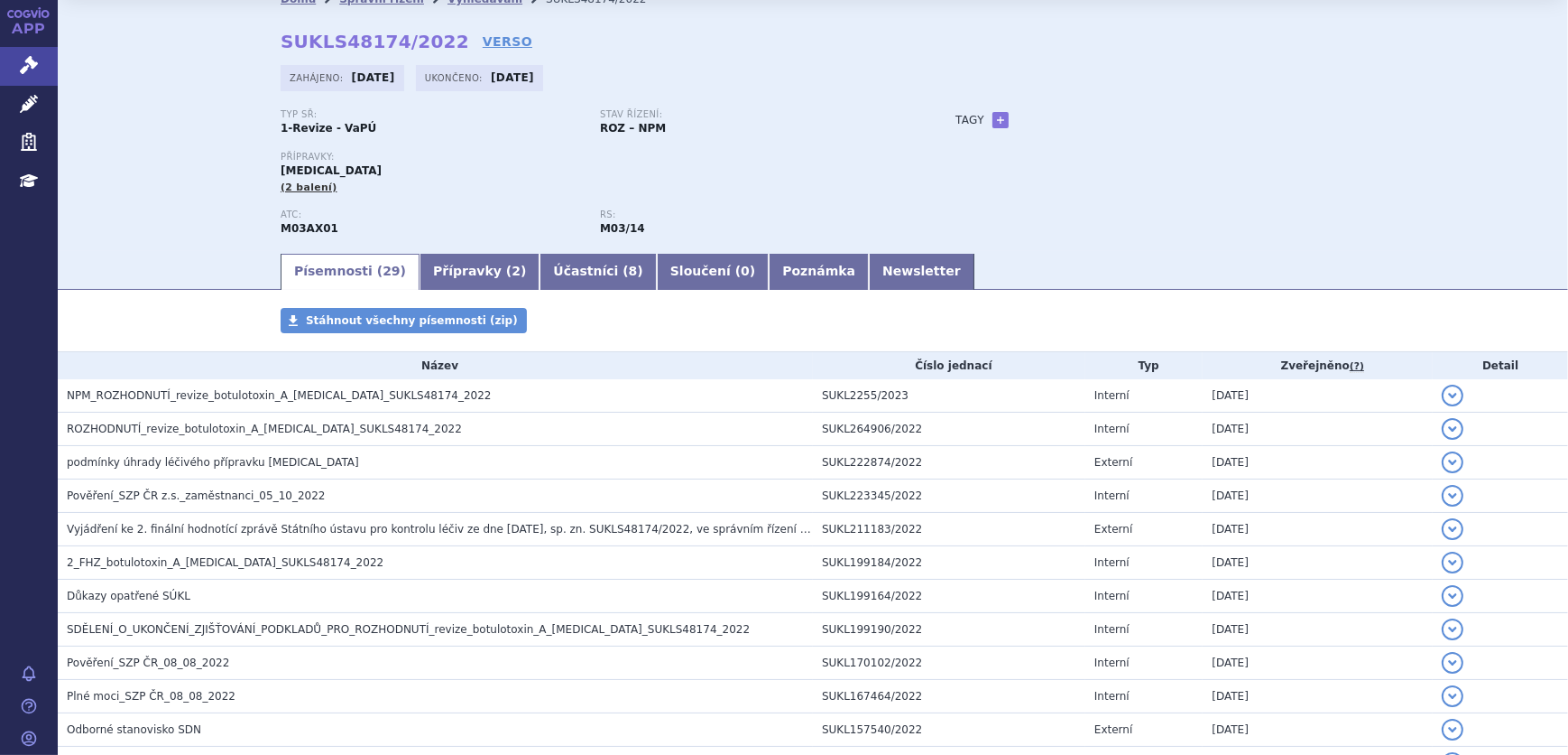
scroll to position [81, 0]
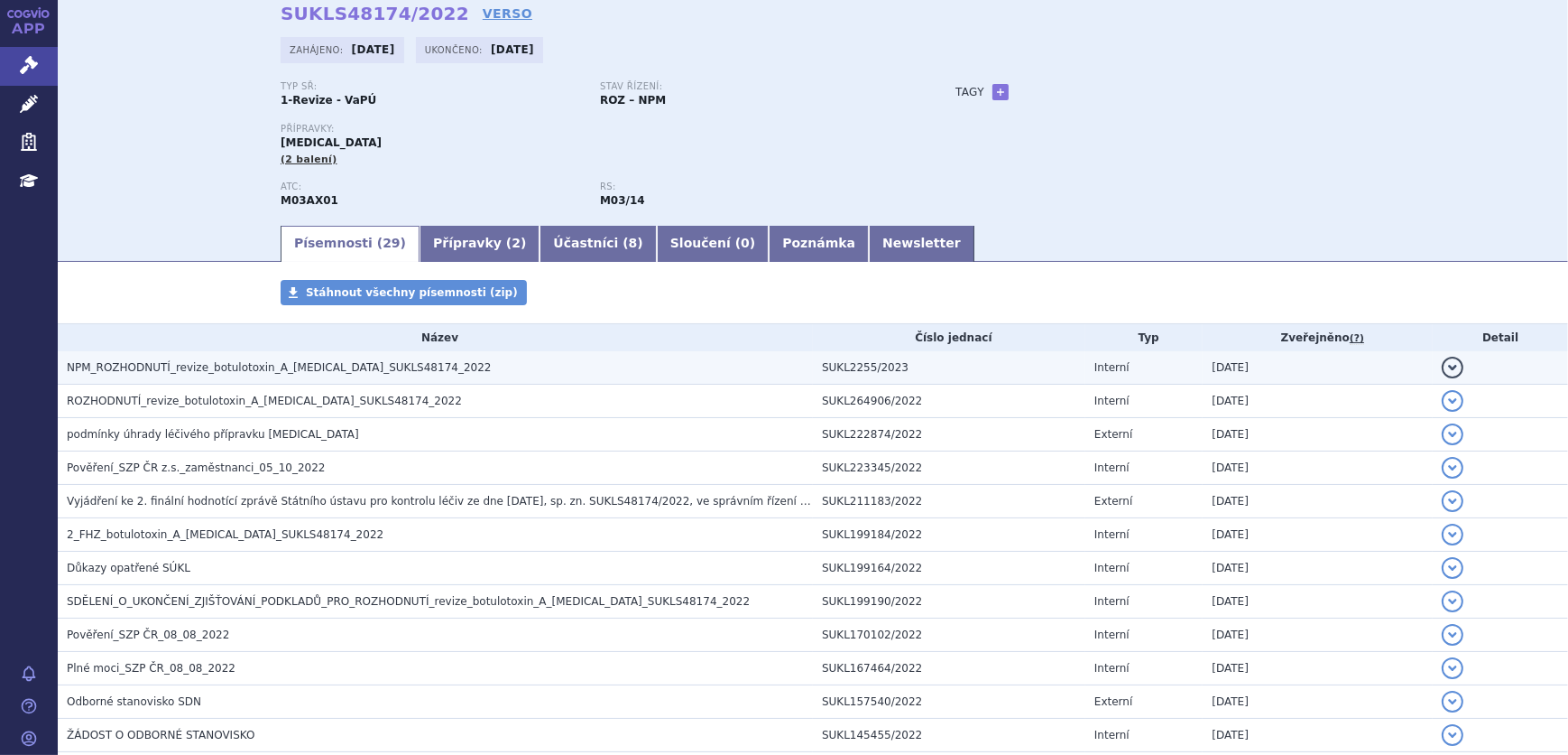
click at [388, 370] on span "NPM_ROZHODNUTÍ_revize_botulotoxin_A_DYSPORT_SUKLS48174_2022" at bounding box center [279, 366] width 425 height 13
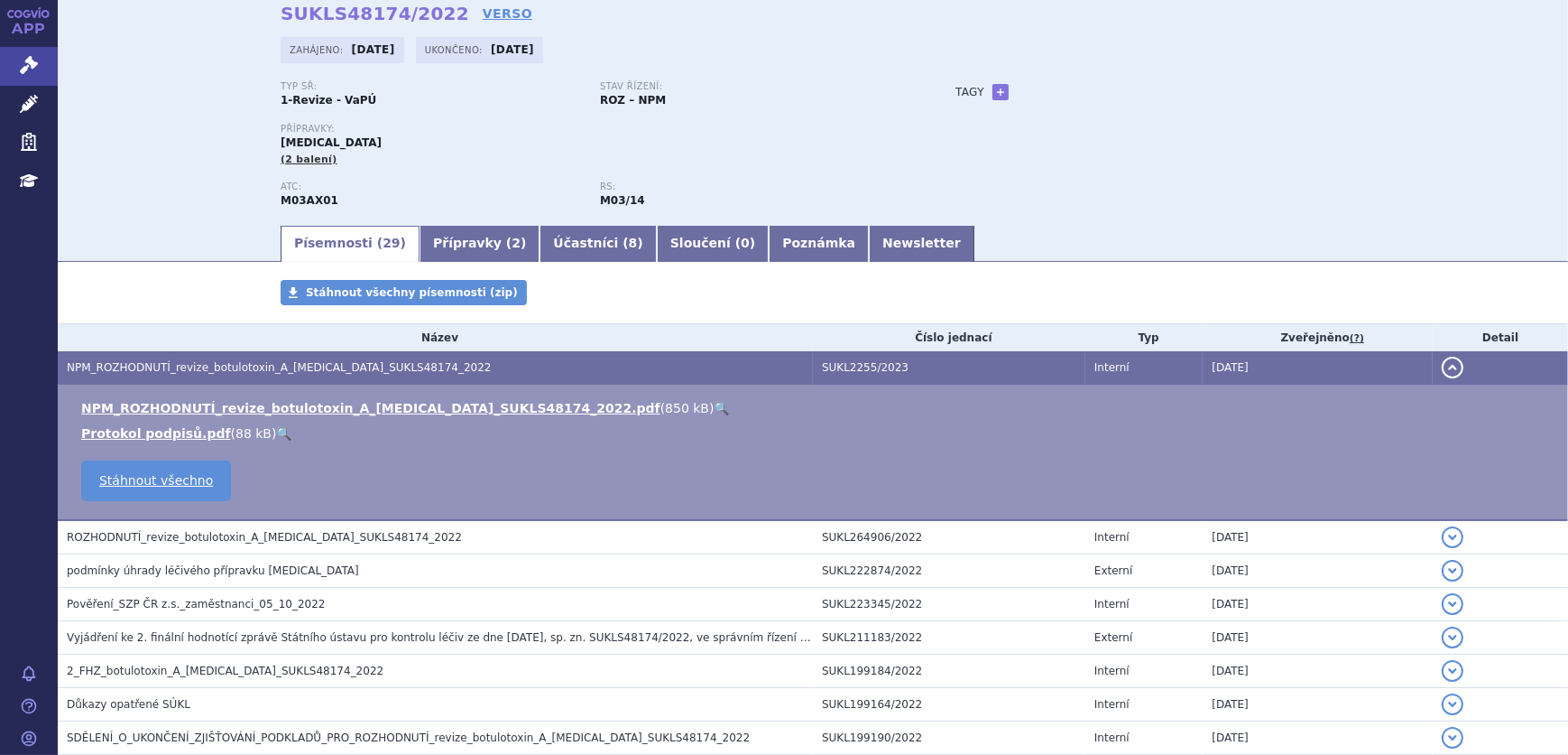
click at [714, 405] on link "🔍" at bounding box center [722, 408] width 15 height 14
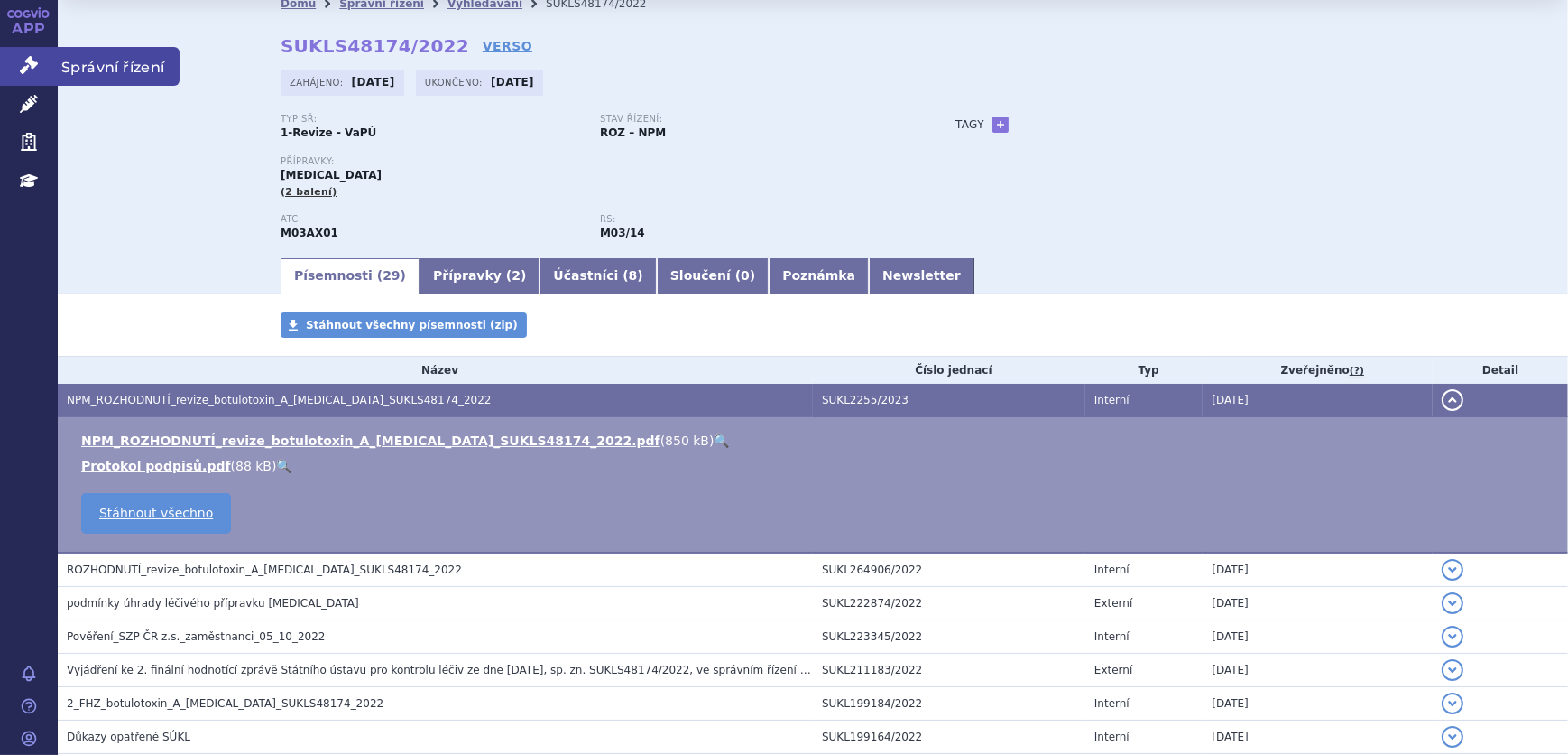
scroll to position [0, 0]
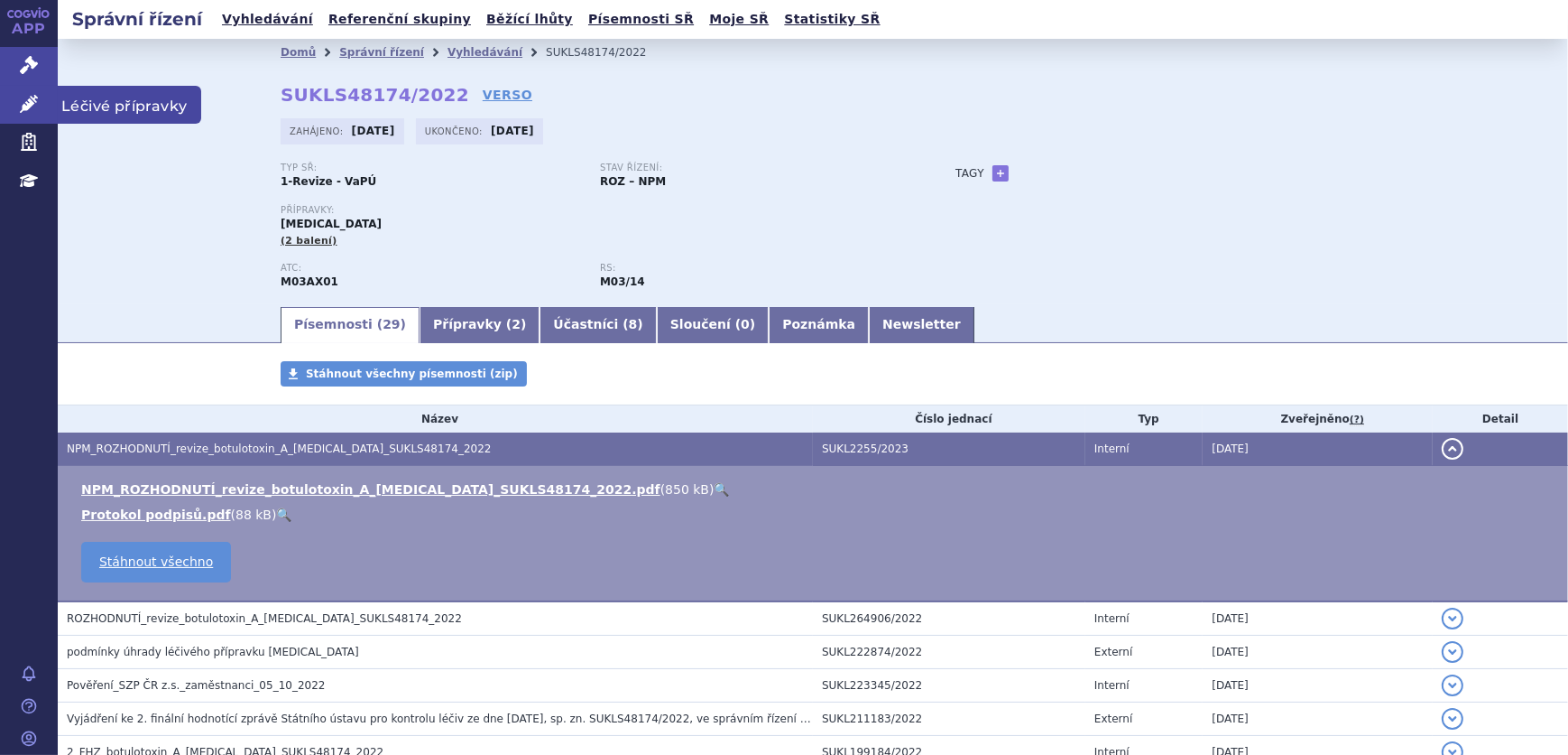
click at [27, 102] on icon at bounding box center [29, 104] width 18 height 18
